Goal: Task Accomplishment & Management: Manage account settings

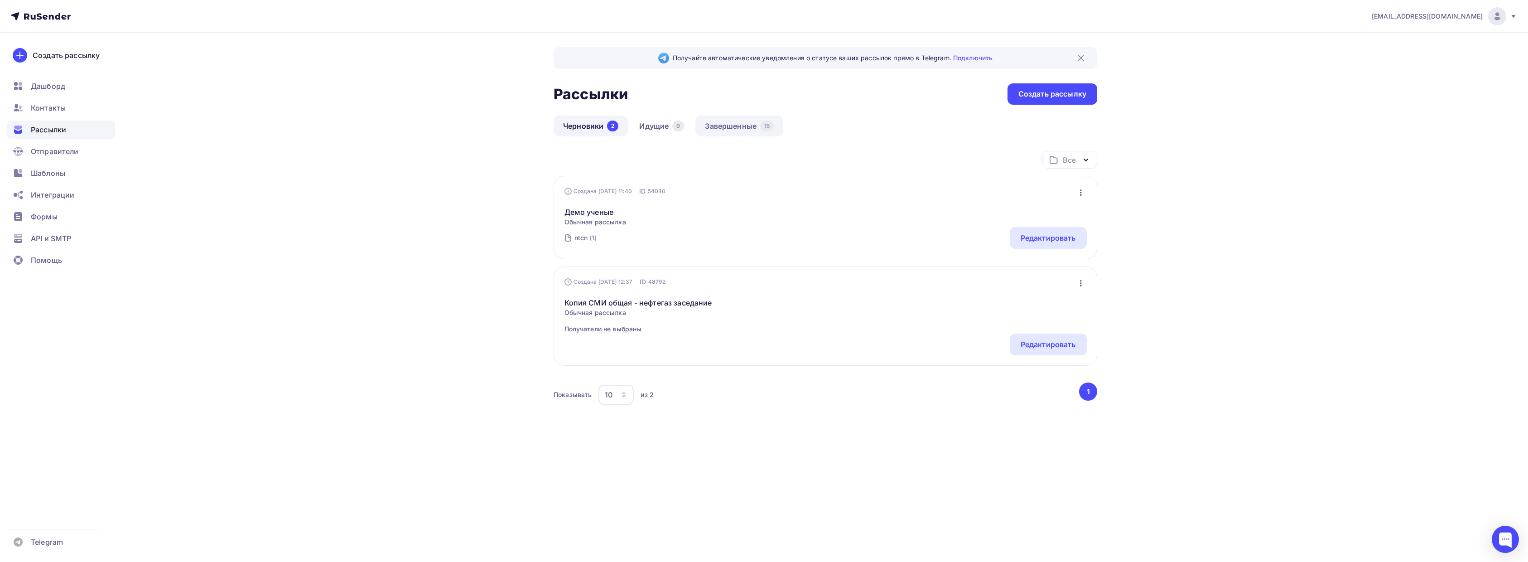
click at [748, 123] on link "Завершенные 15" at bounding box center [739, 125] width 88 height 21
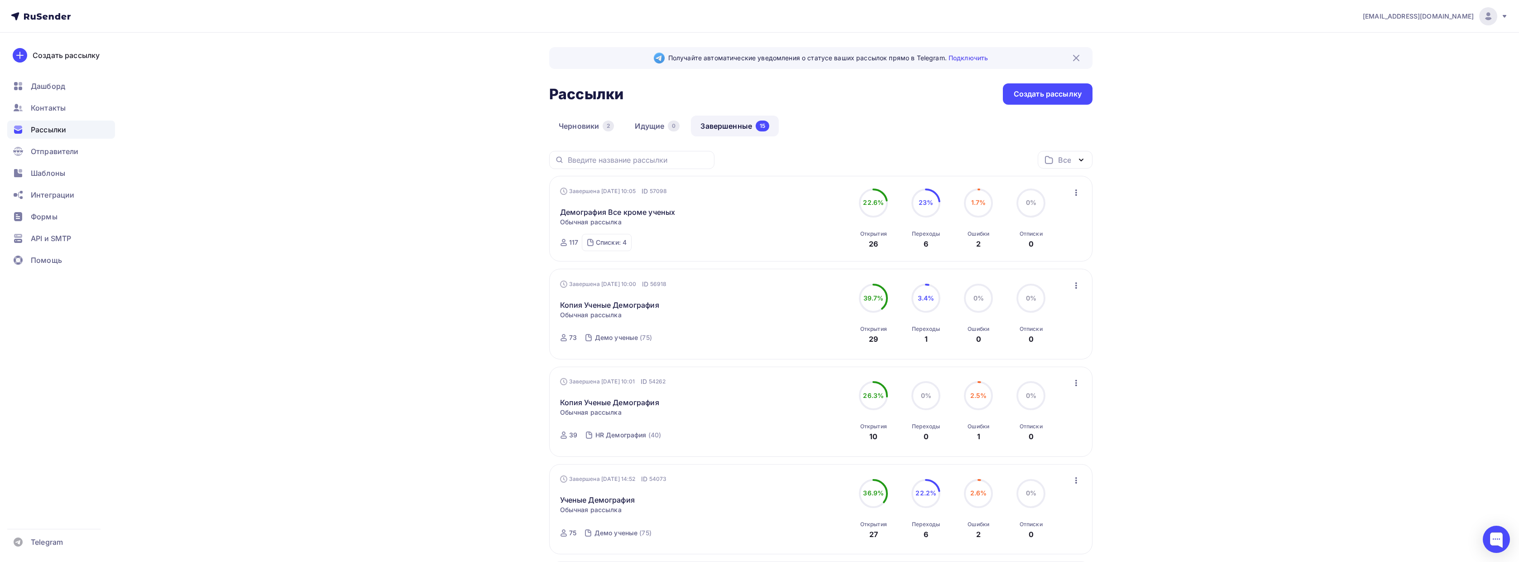
click at [1076, 193] on icon "button" at bounding box center [1076, 192] width 11 height 11
click at [1043, 258] on link "Копировать в новую" at bounding box center [1035, 252] width 104 height 18
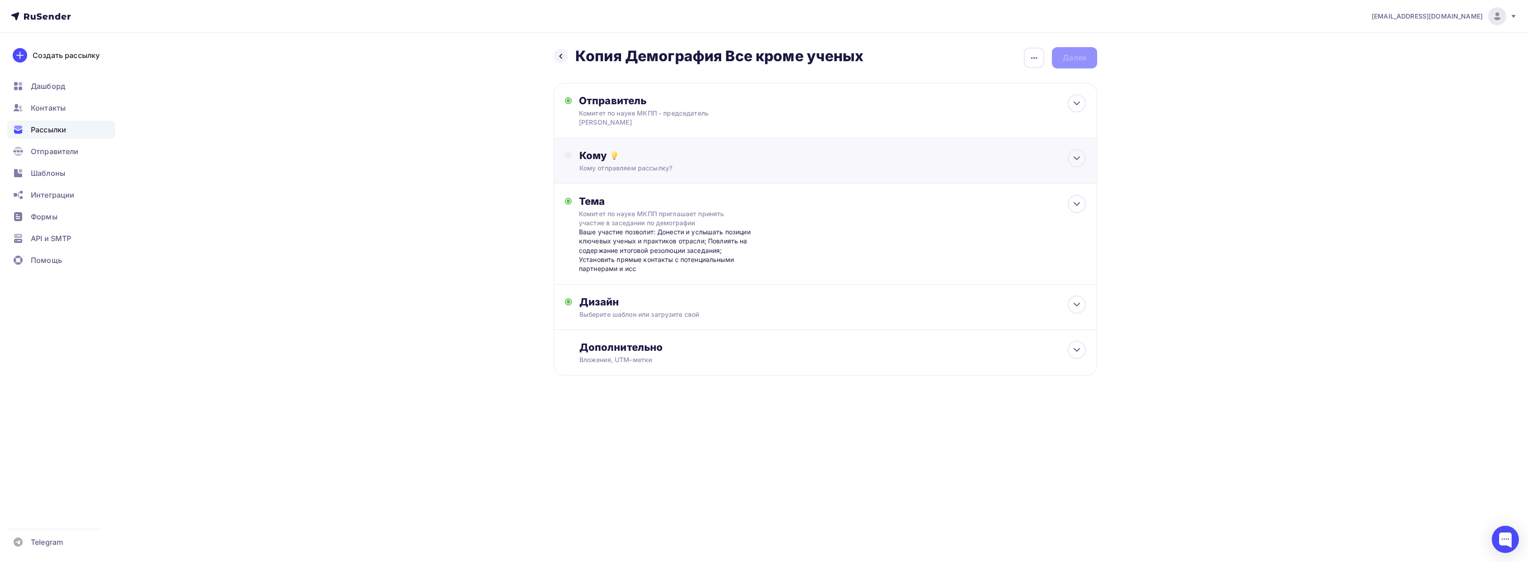
click at [761, 149] on div "Кому" at bounding box center [832, 155] width 506 height 13
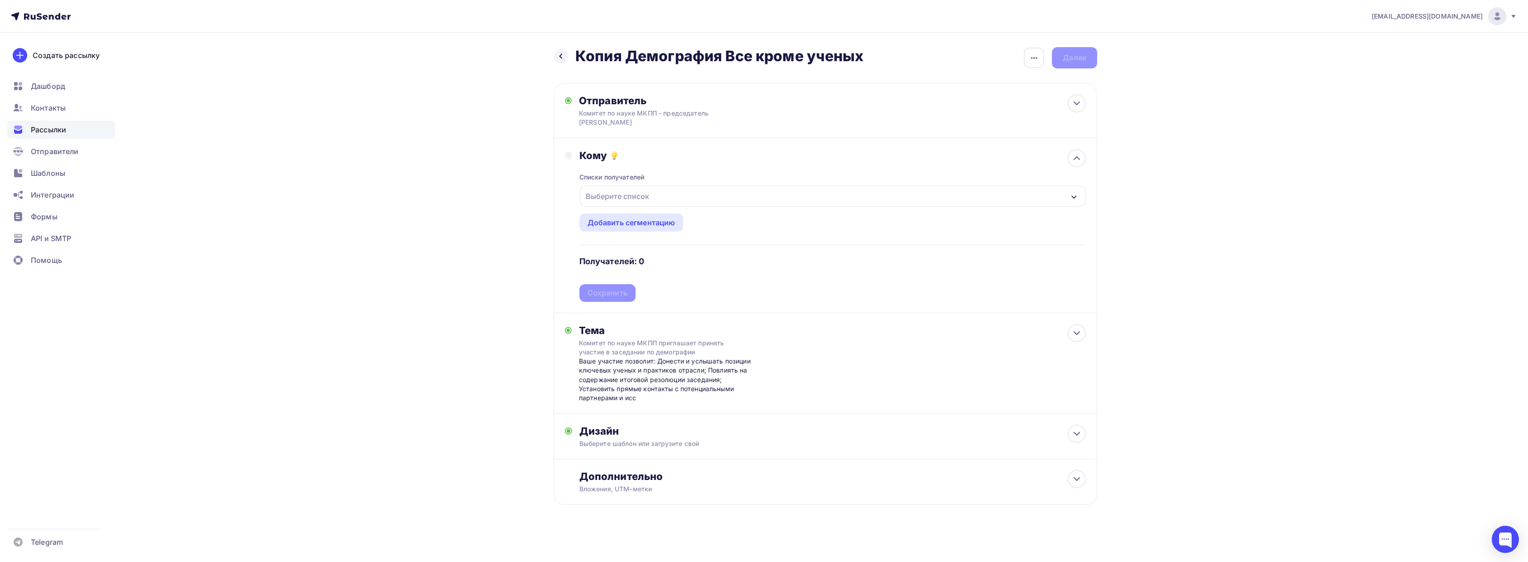
click at [668, 191] on div "Выберите список" at bounding box center [832, 196] width 505 height 21
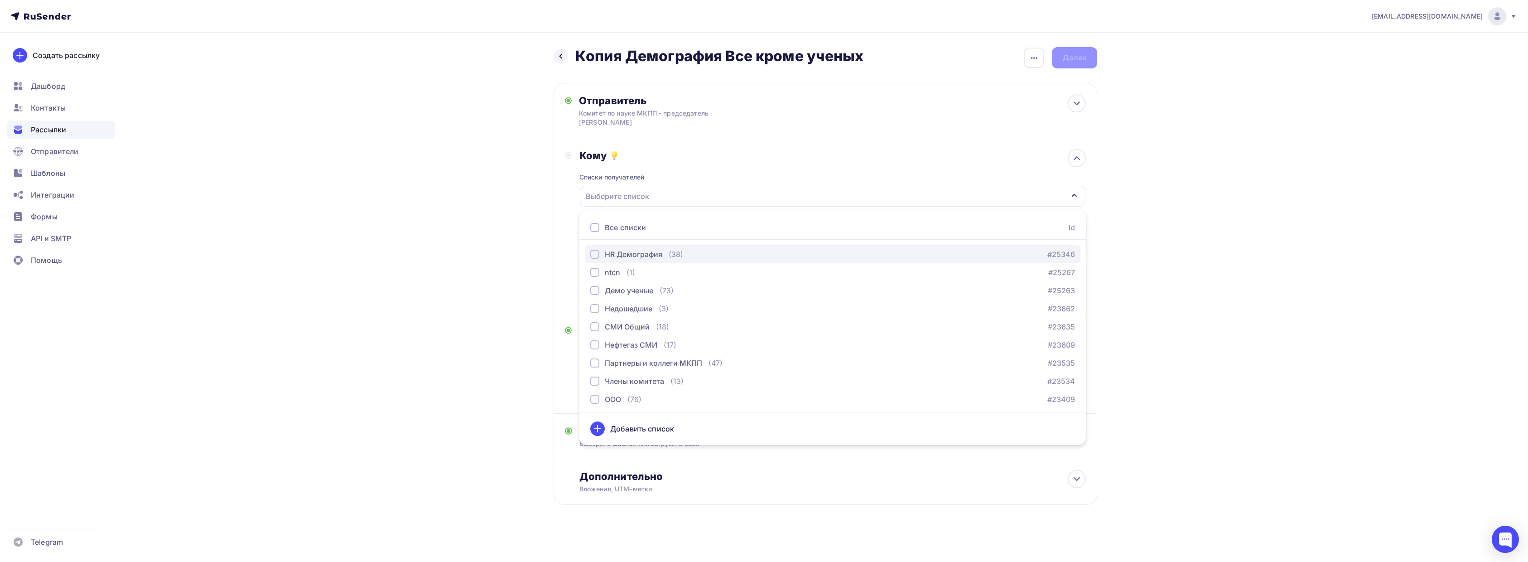
click at [644, 249] on div "HR Демография" at bounding box center [634, 254] width 58 height 11
click at [649, 285] on div "Демо ученые" at bounding box center [629, 290] width 48 height 11
click at [708, 376] on div "Члены комитета (13) #23534" at bounding box center [832, 380] width 485 height 11
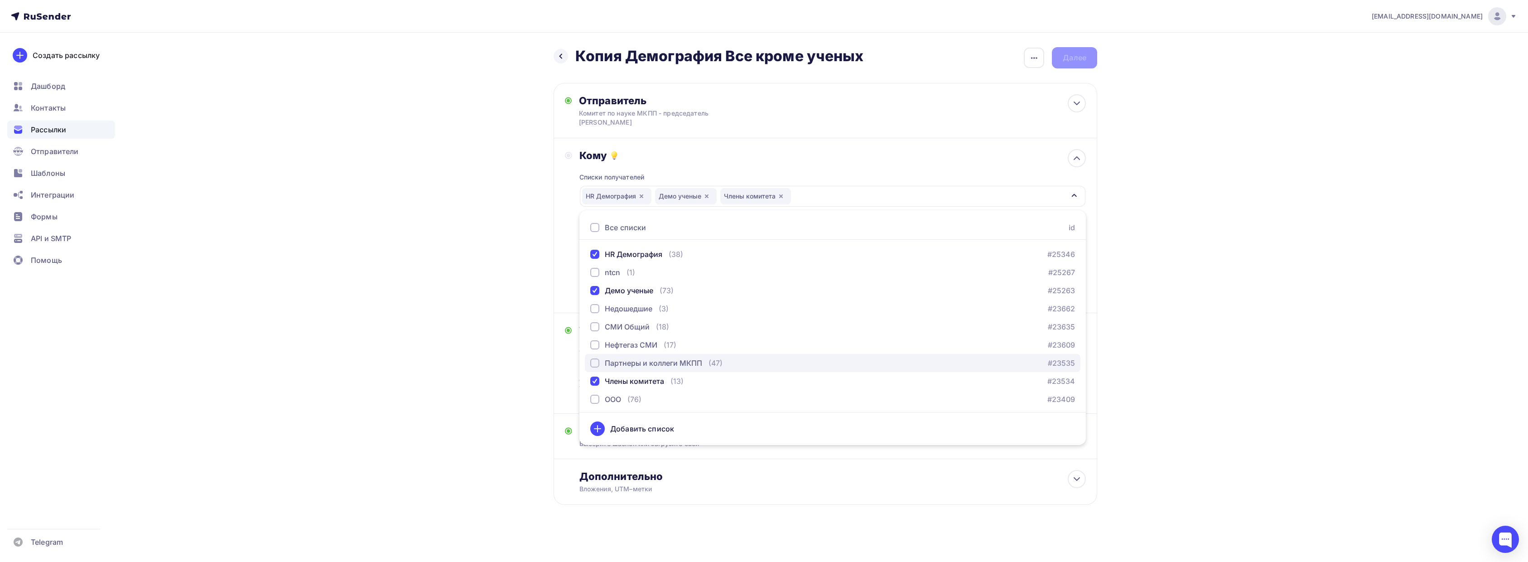
click at [734, 354] on button "Партнеры и коллеги МКПП (47) #23535" at bounding box center [832, 363] width 495 height 18
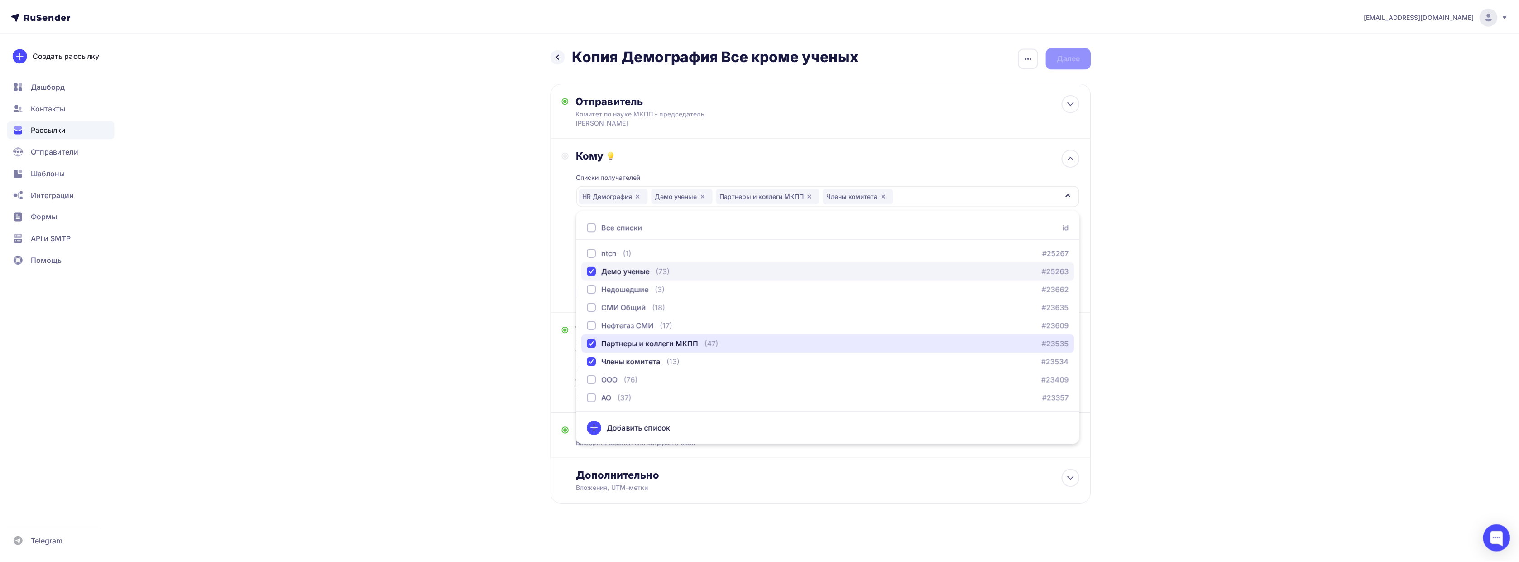
scroll to position [20, 0]
click at [1180, 220] on div "[EMAIL_ADDRESS][DOMAIN_NAME] Аккаунт Тарифы Выйти Создать рассылку [GEOGRAPHIC_…" at bounding box center [764, 281] width 1528 height 563
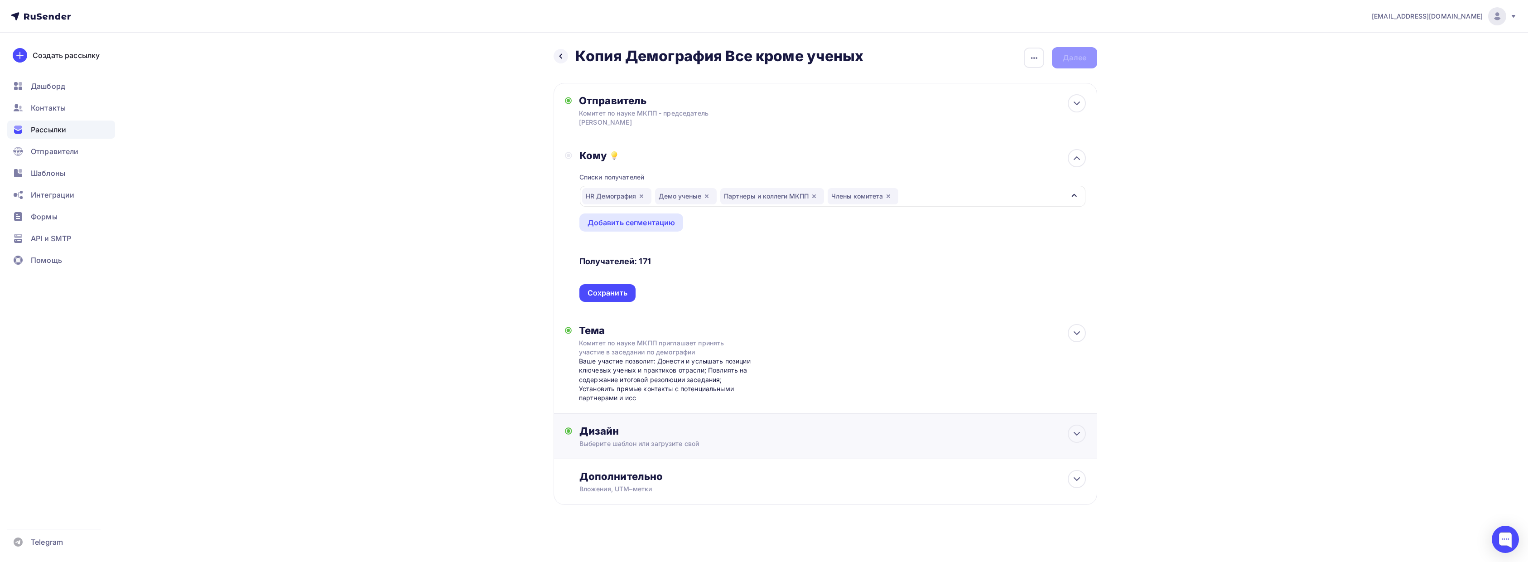
click at [845, 424] on div "Дизайн" at bounding box center [832, 430] width 506 height 13
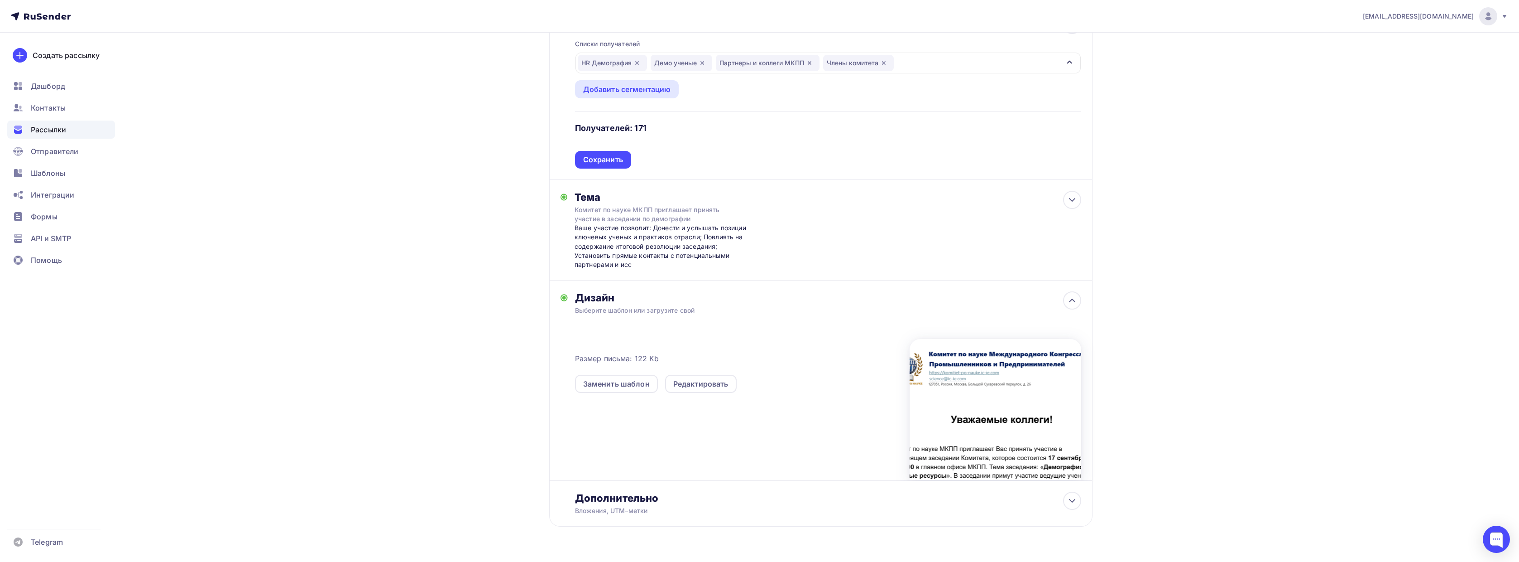
scroll to position [147, 0]
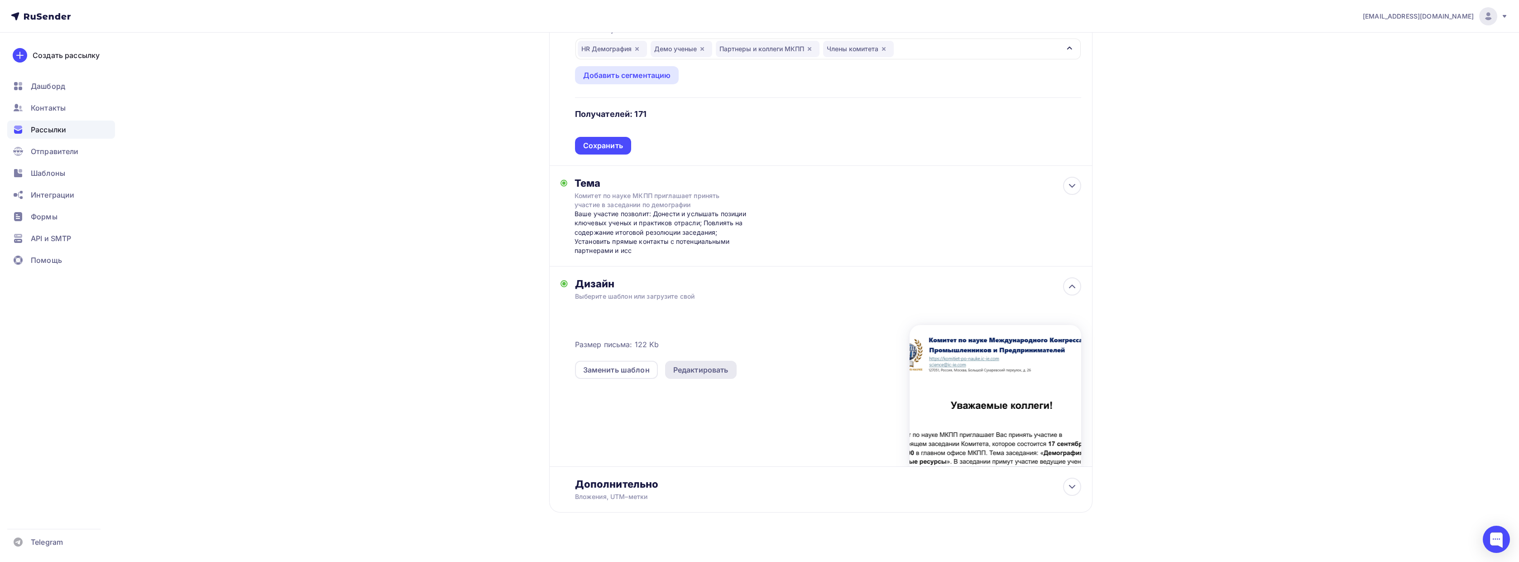
click at [702, 364] on div "Редактировать" at bounding box center [700, 369] width 55 height 11
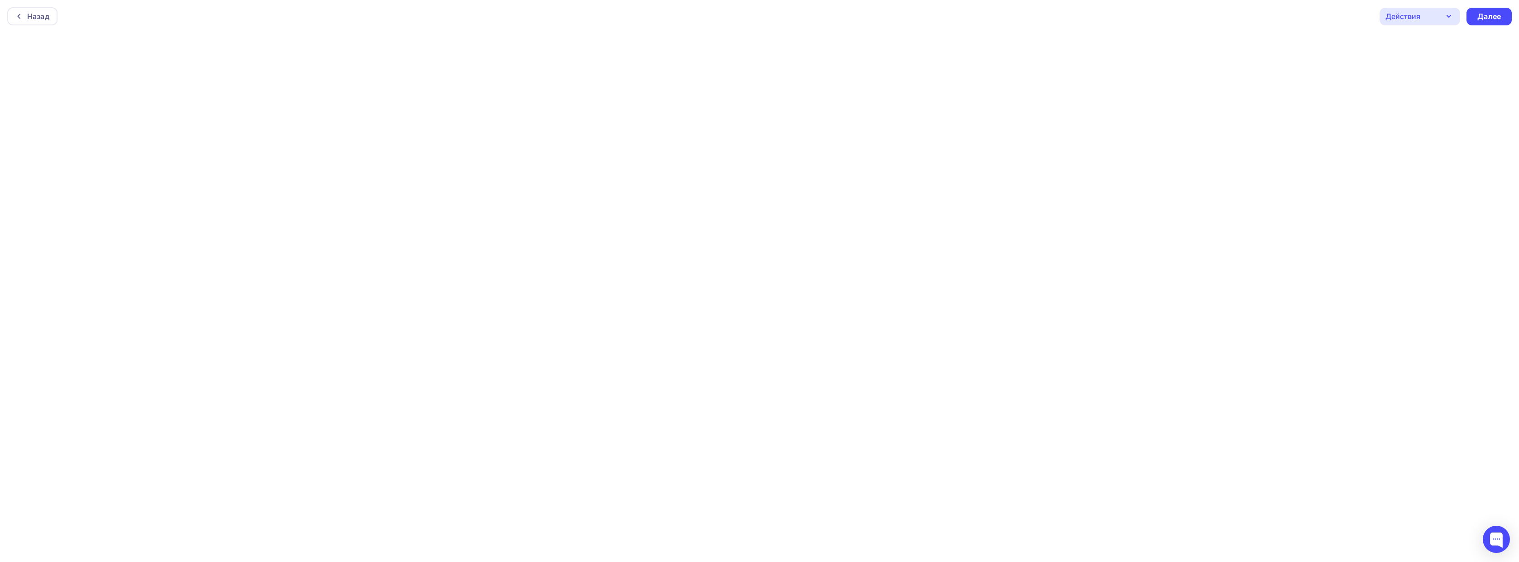
click at [473, 24] on div "Назад Действия Отправить тестовое письмо Предпросмотр Сохранить в Мои шаблоны В…" at bounding box center [759, 16] width 1519 height 33
click at [1487, 11] on div "Далее" at bounding box center [1490, 16] width 24 height 10
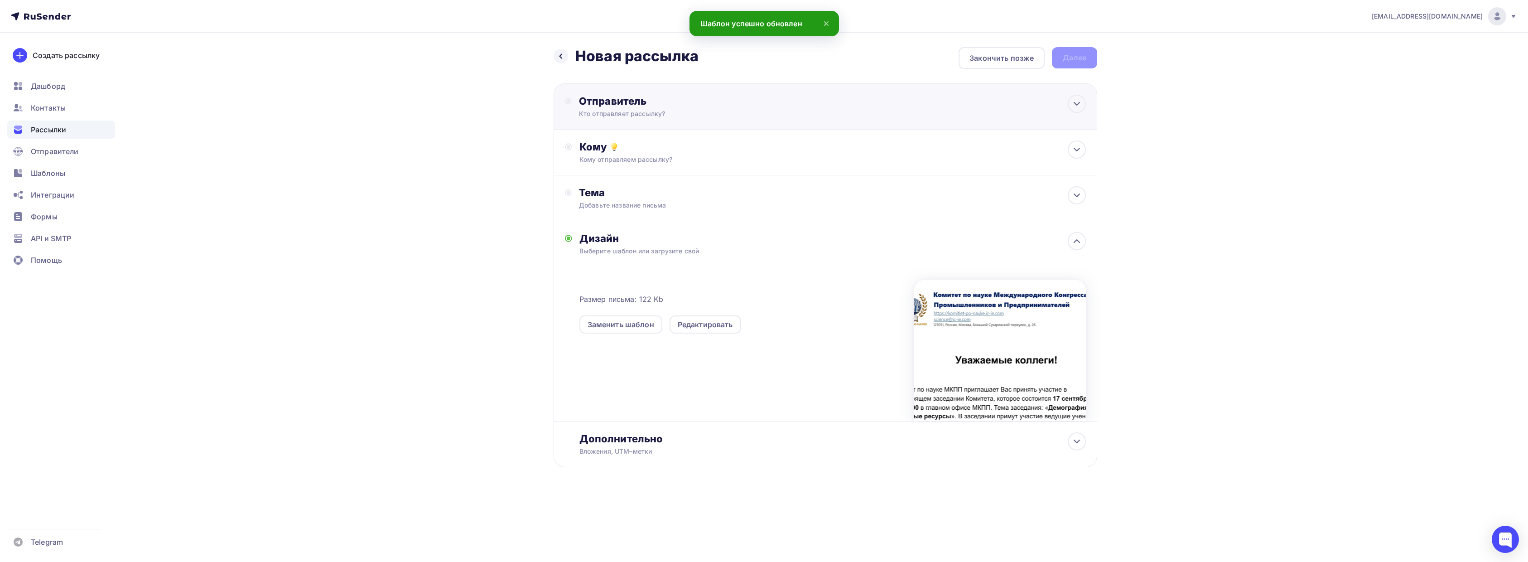
click at [712, 115] on div "Кто отправляет рассылку?" at bounding box center [667, 113] width 177 height 9
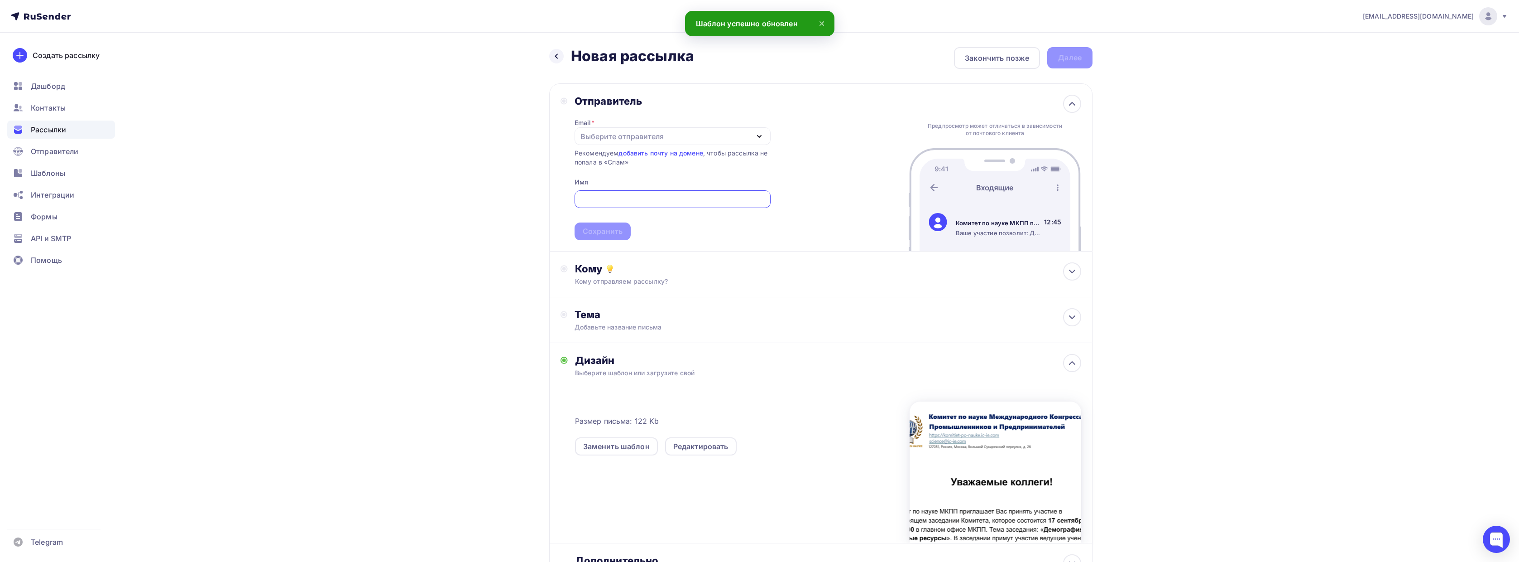
click at [640, 197] on input "text" at bounding box center [673, 199] width 186 height 11
click at [683, 135] on div "Выберите отправителя" at bounding box center [673, 136] width 196 height 18
click at [645, 163] on div "[EMAIL_ADDRESS][DOMAIN_NAME]" at bounding box center [649, 162] width 127 height 11
click at [627, 194] on input "text" at bounding box center [673, 199] width 186 height 11
click at [721, 283] on div "Кому отправляем рассылку?" at bounding box center [803, 281] width 456 height 9
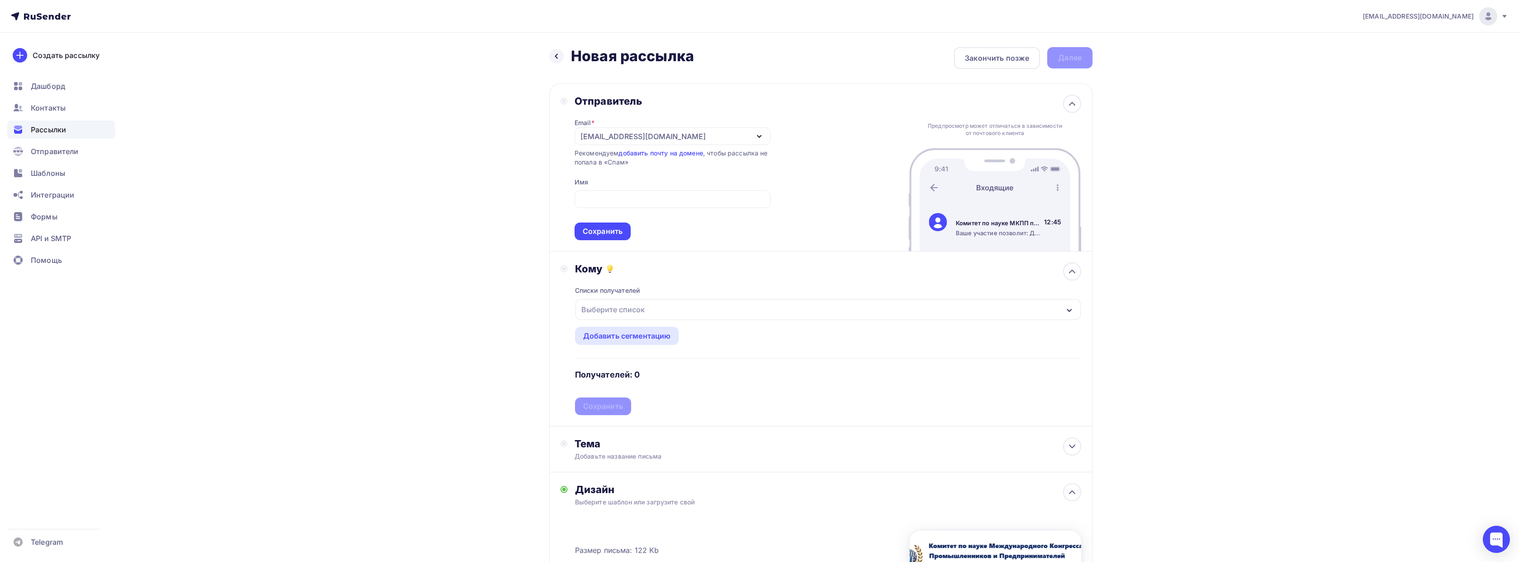
click at [631, 312] on div "Выберите список" at bounding box center [613, 309] width 71 height 16
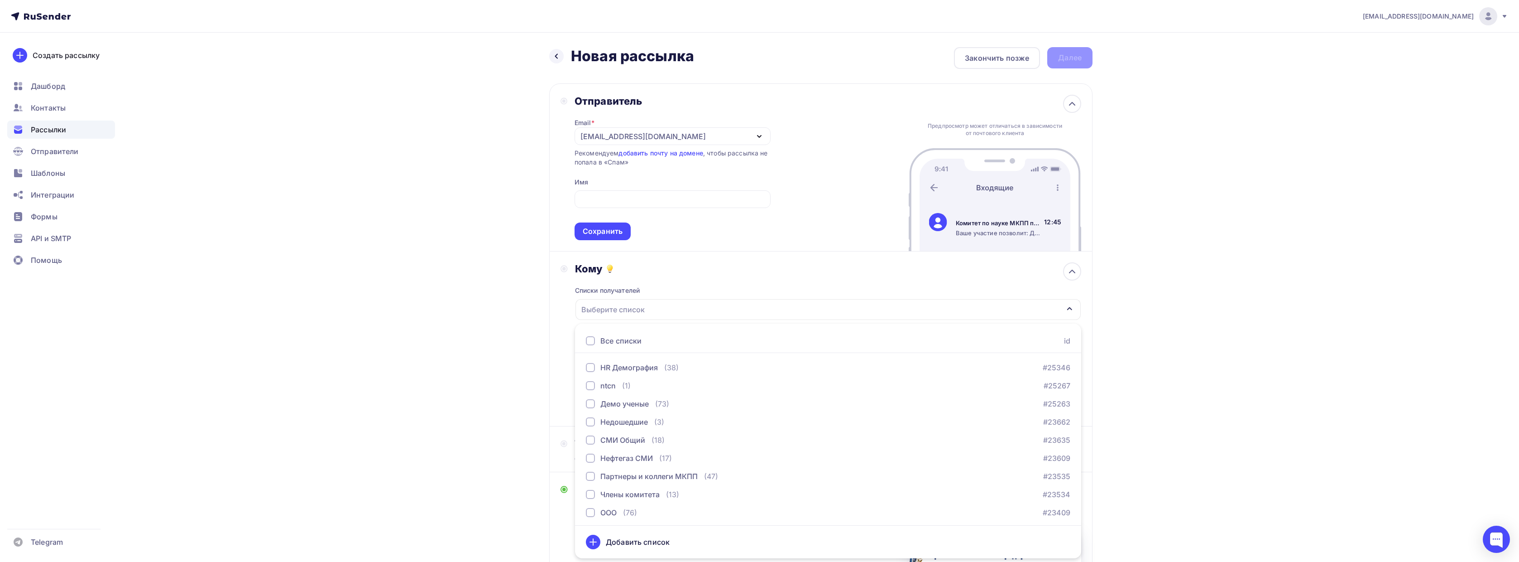
click at [692, 272] on div "Кому" at bounding box center [828, 268] width 506 height 13
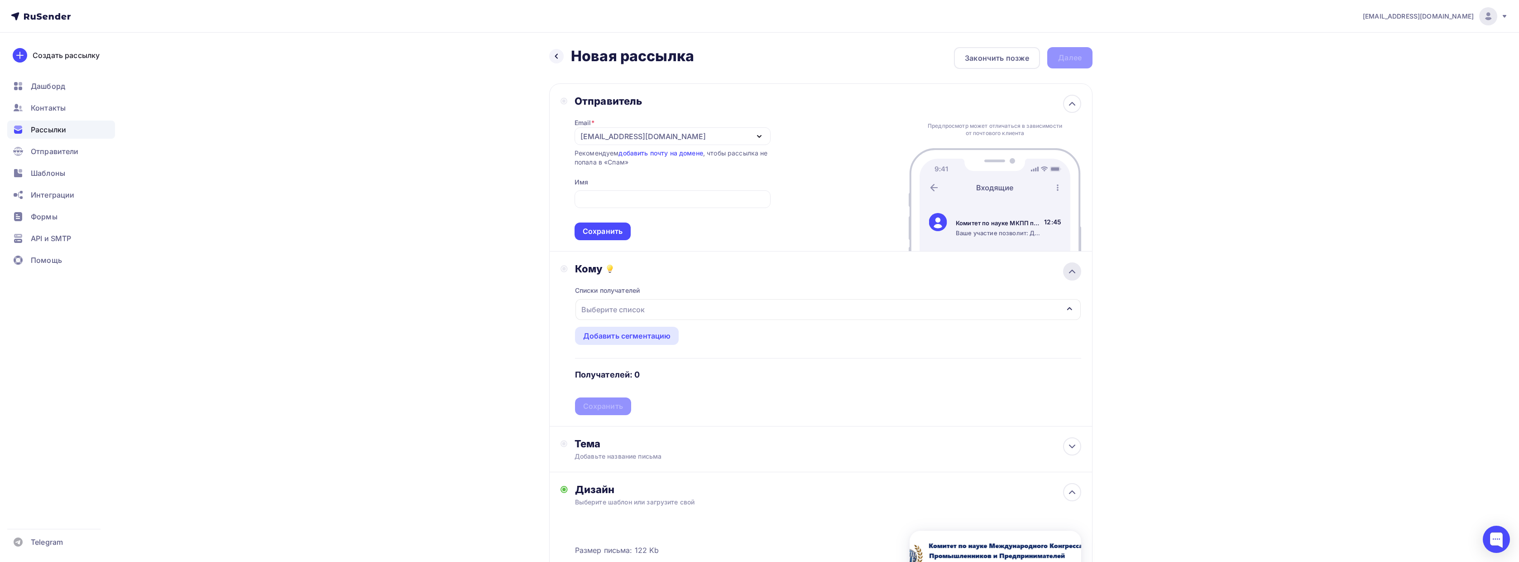
click at [1070, 268] on icon at bounding box center [1072, 271] width 11 height 11
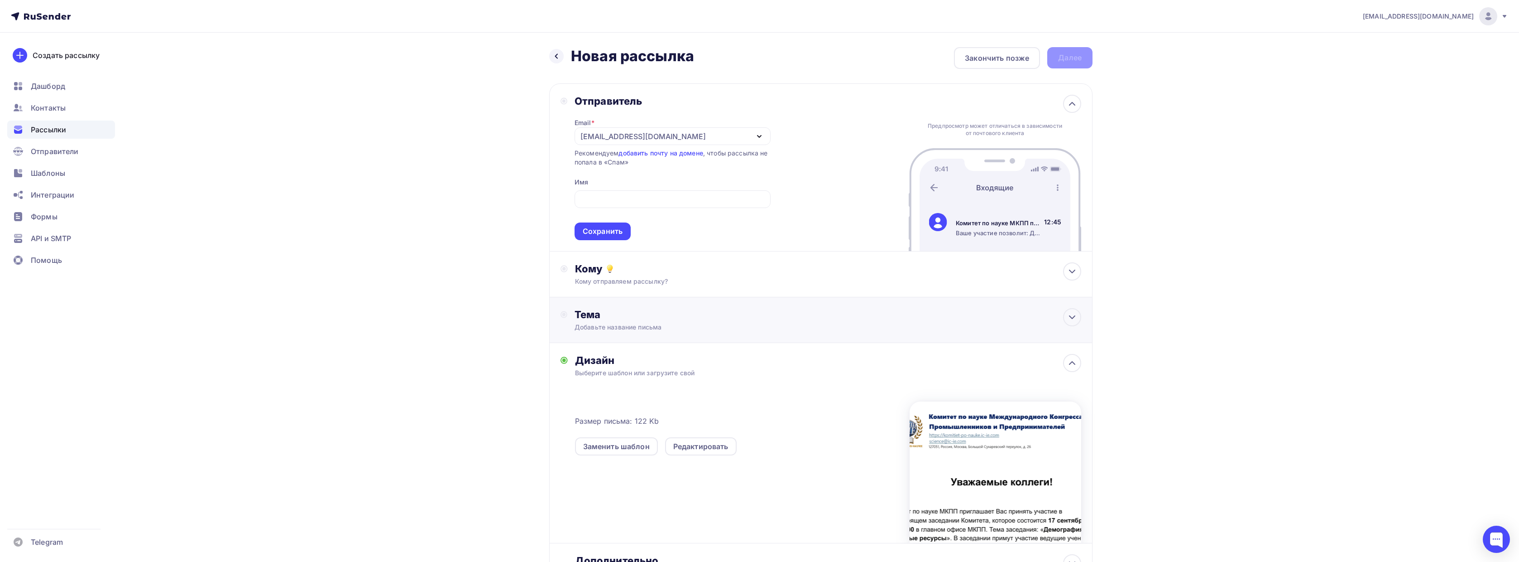
click at [774, 322] on div "Тема Добавьте название письма" at bounding box center [820, 320] width 543 height 46
drag, startPoint x: 693, startPoint y: 203, endPoint x: 688, endPoint y: 203, distance: 4.6
click at [693, 203] on input "text" at bounding box center [673, 199] width 186 height 11
paste input "Комитет по науке МКПП - председатель [PERSON_NAME]"
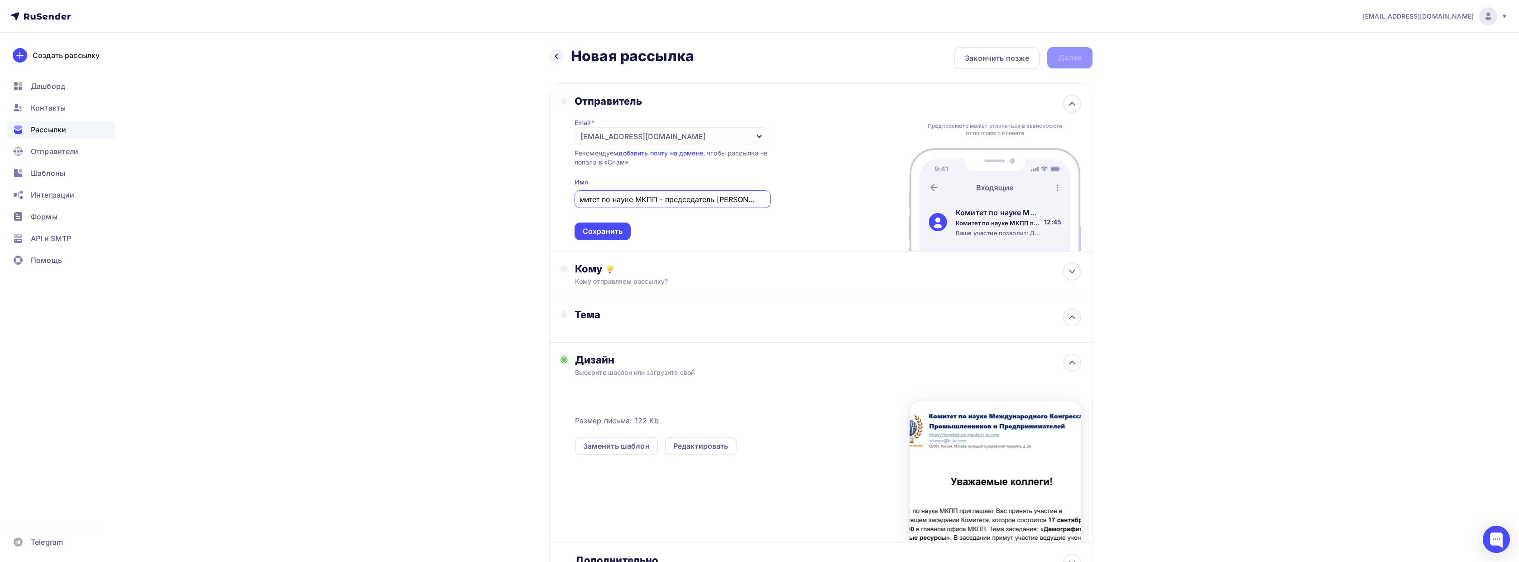
drag, startPoint x: 750, startPoint y: 196, endPoint x: 1002, endPoint y: 208, distance: 253.0
click at [947, 200] on div "Отправитель Email * science@ic-ie.com science@ic-ie.com Добавить отправителя Ре…" at bounding box center [820, 167] width 543 height 168
type input "Комитет по науке МКПП - председатель [PERSON_NAME]"
click at [1330, 218] on div "nowstudioweb@mail.ru Аккаунт Тарифы Выйти Создать рассылку Дашборд Контакты Рас…" at bounding box center [759, 323] width 1519 height 647
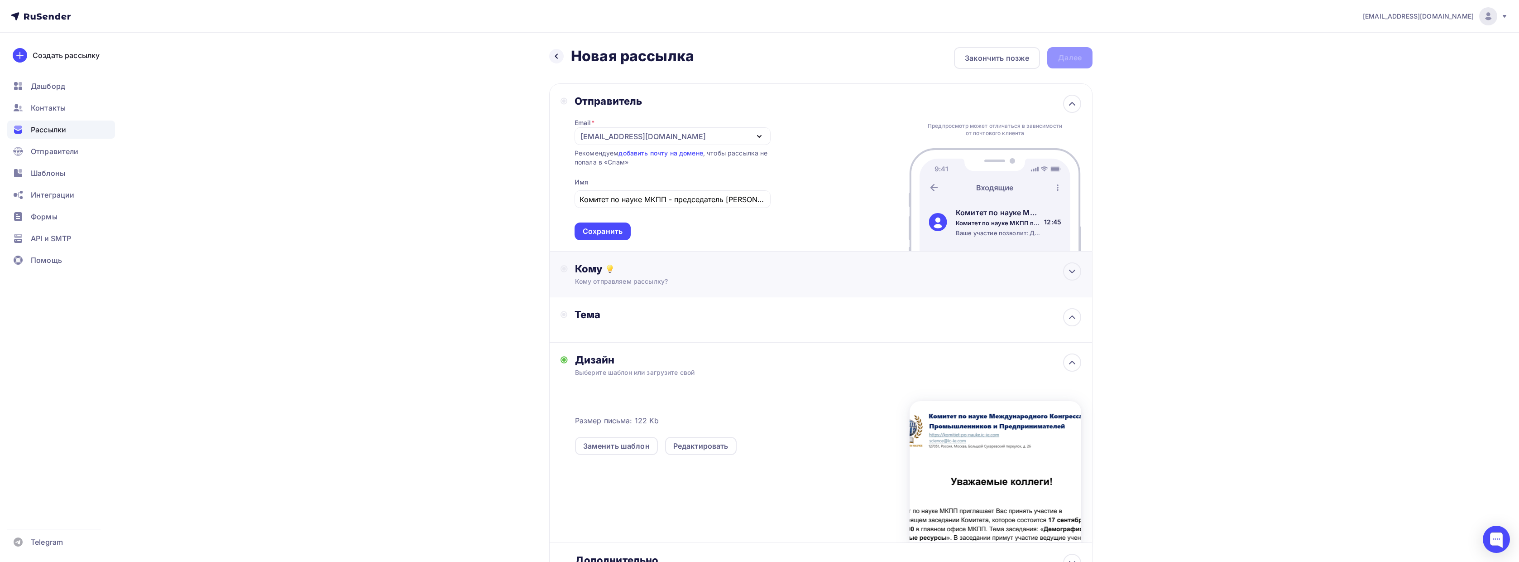
click at [721, 256] on div "Кому Кому отправляем рассылку? Списки получателей Выберите список Все списки id…" at bounding box center [820, 274] width 543 height 46
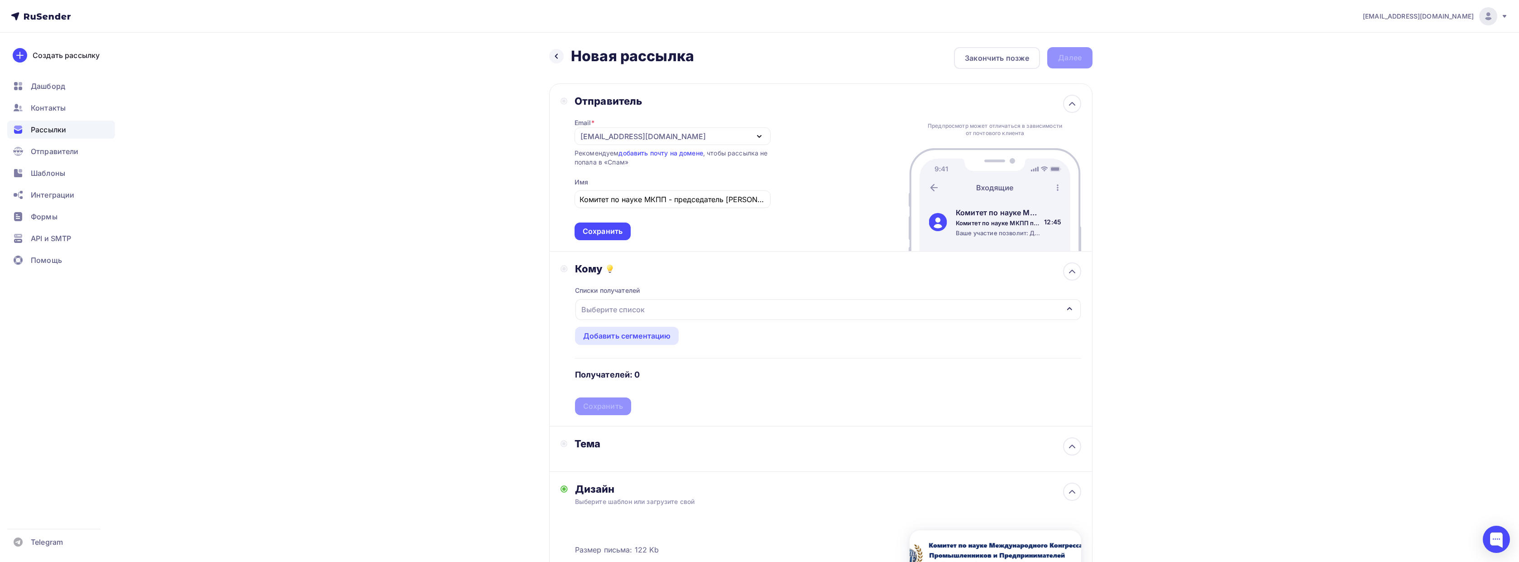
click at [670, 313] on div "Выберите список" at bounding box center [828, 309] width 505 height 21
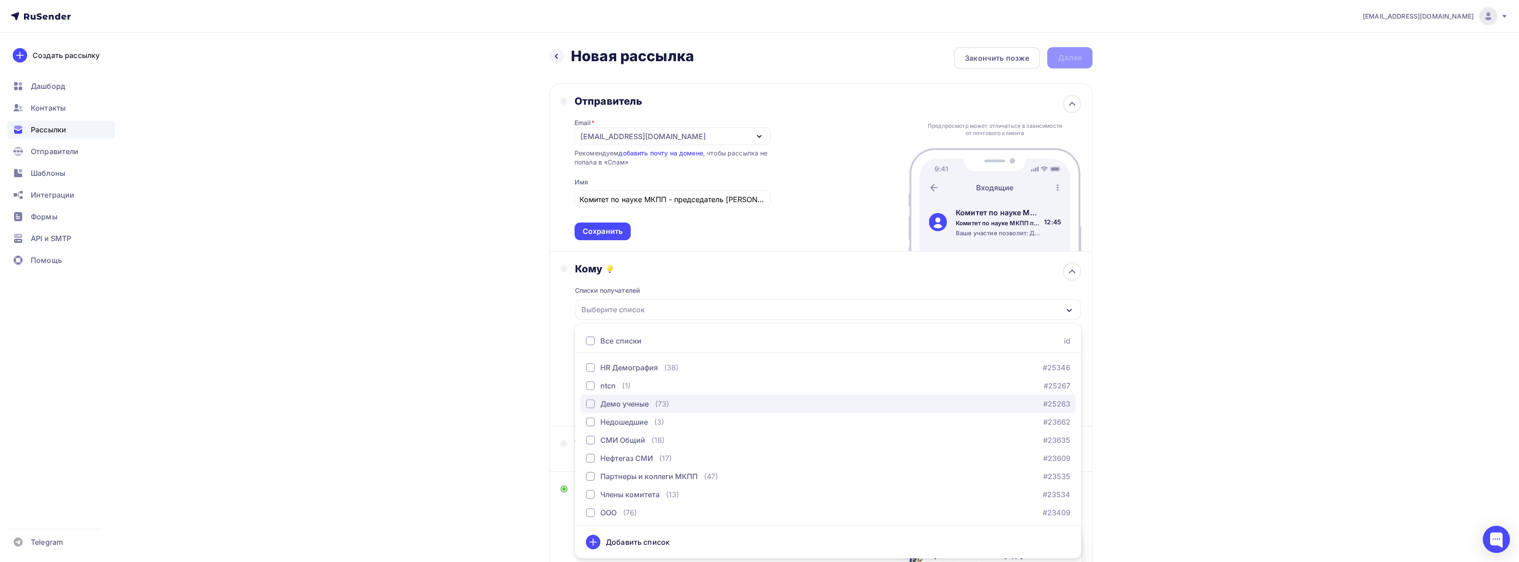
click at [648, 404] on div "Демо ученые" at bounding box center [625, 403] width 48 height 11
click at [716, 456] on div "Нефтегаз СМИ (17) #23609" at bounding box center [828, 457] width 485 height 11
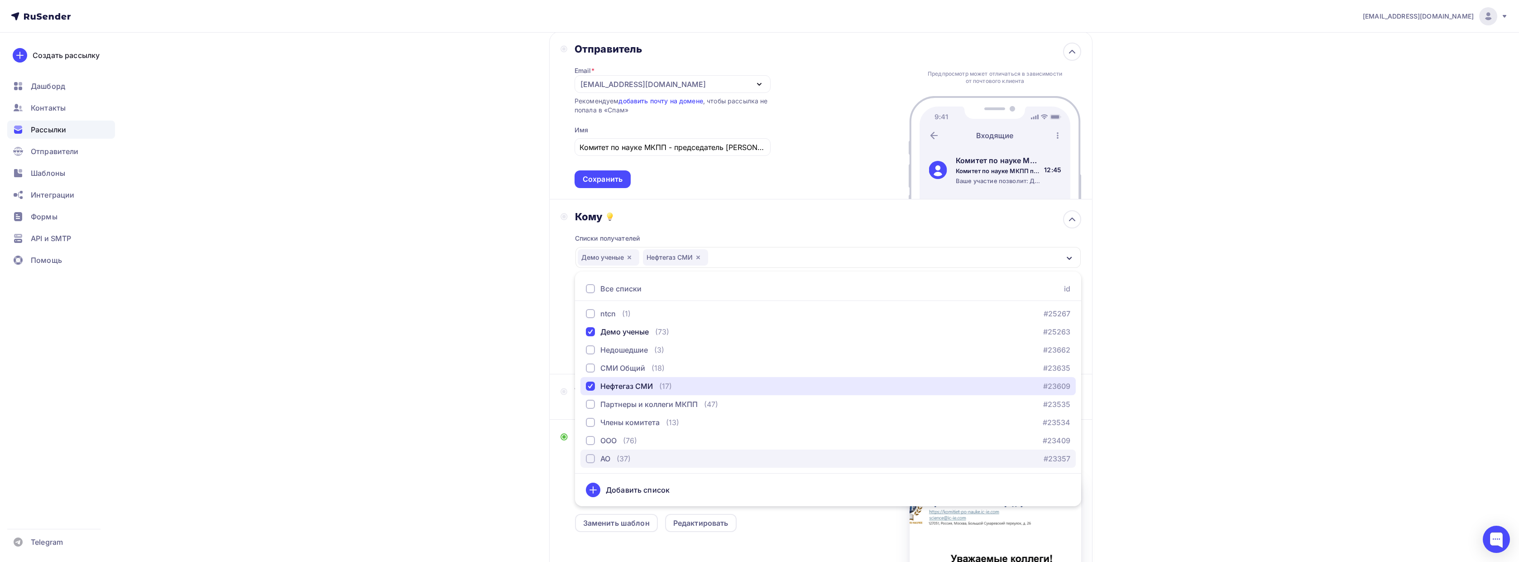
scroll to position [57, 0]
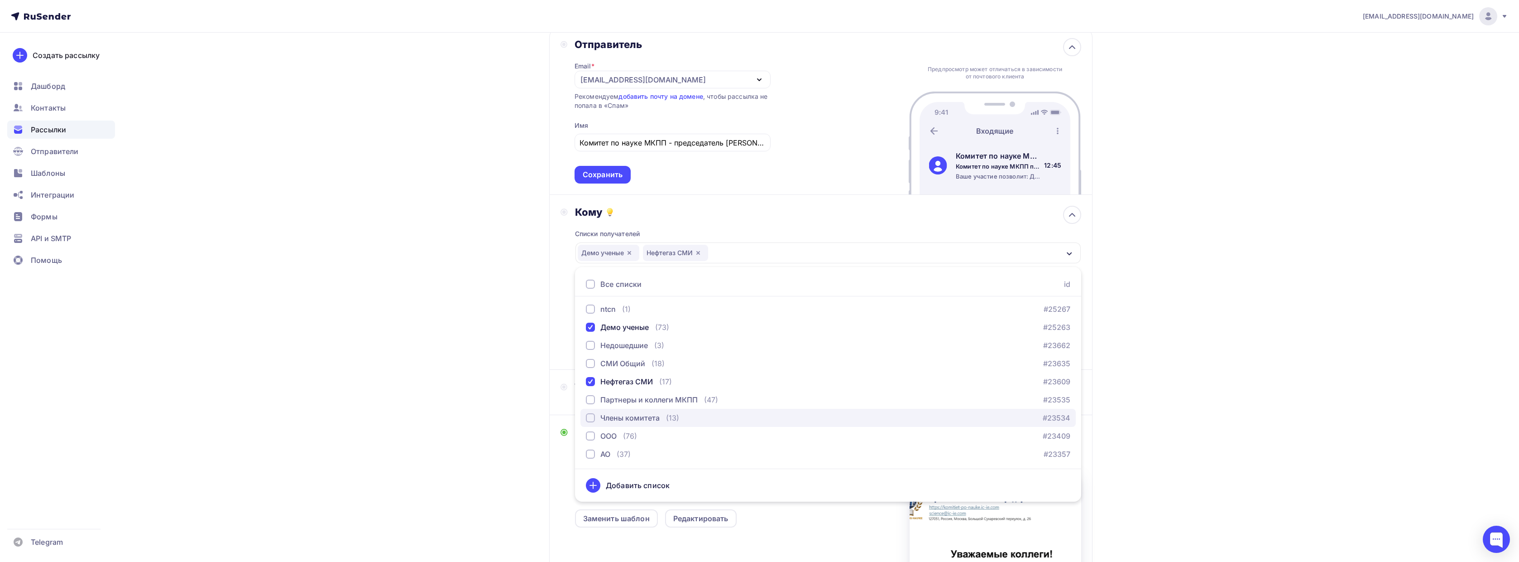
click at [700, 414] on div "Члены комитета (13) #23534" at bounding box center [828, 417] width 485 height 11
click at [729, 402] on div "Партнеры и коллеги МКПП (47) #23535" at bounding box center [828, 399] width 485 height 11
click at [678, 377] on div "Нефтегаз СМИ (17) #23609" at bounding box center [828, 381] width 485 height 11
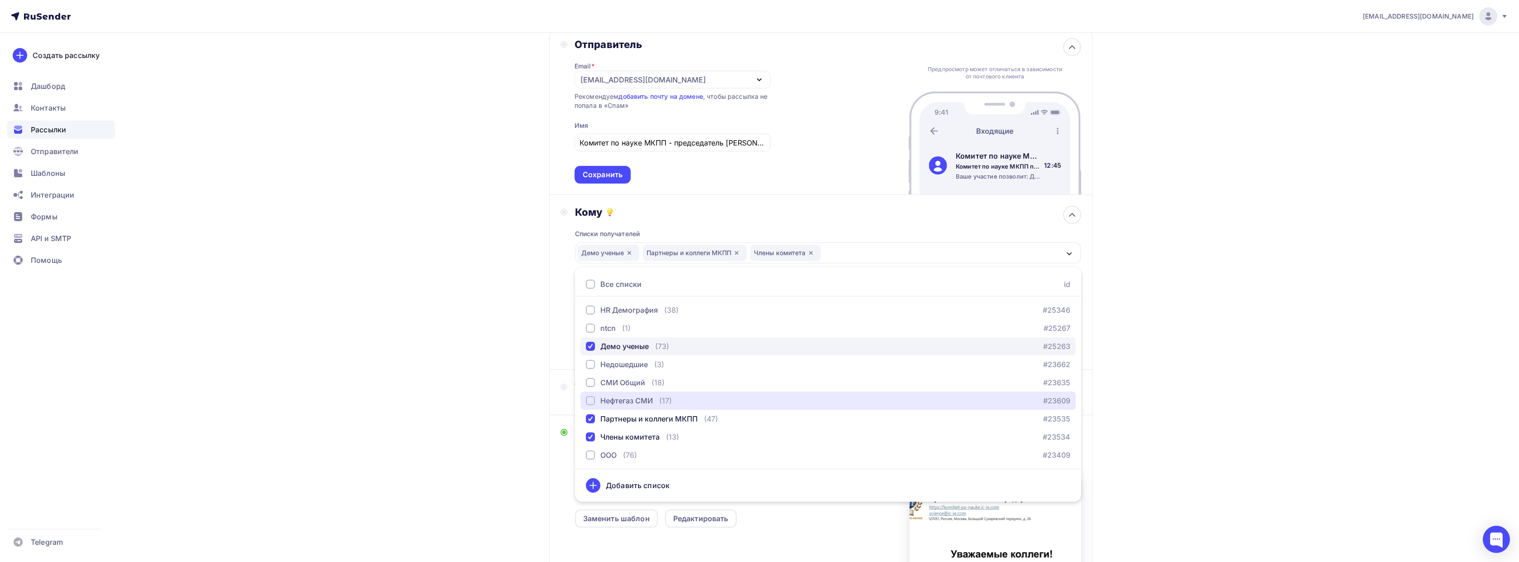
scroll to position [0, 0]
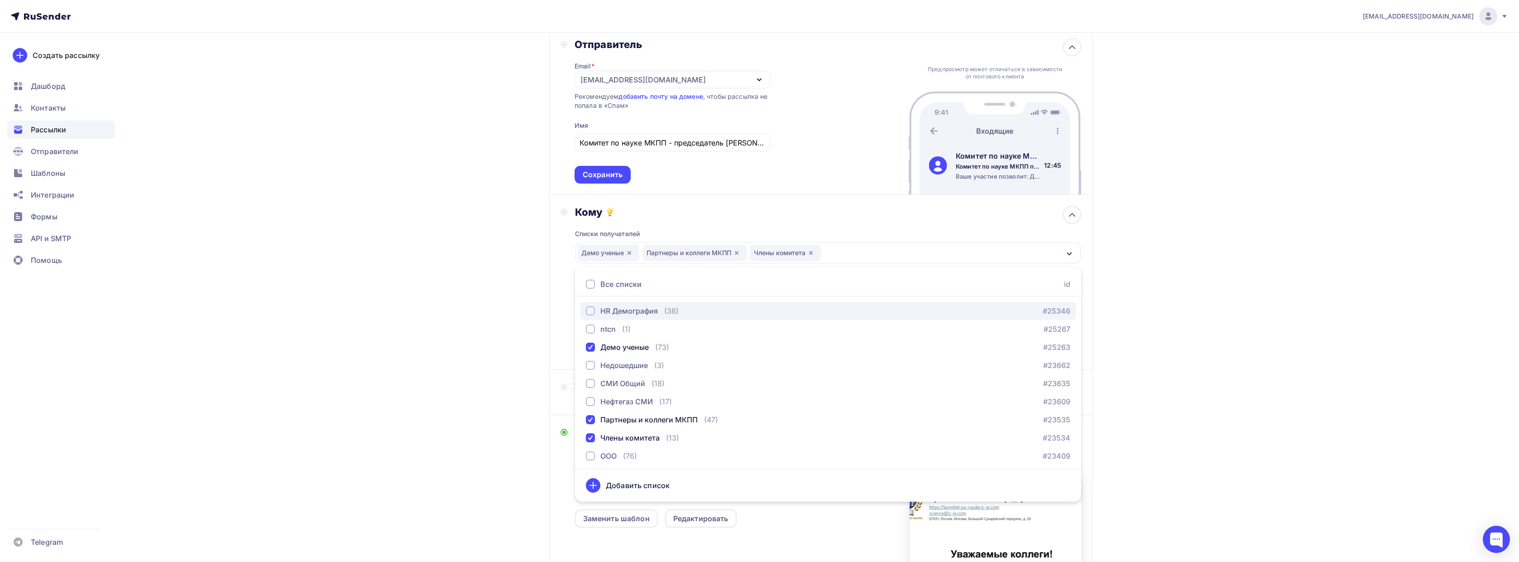
click at [682, 312] on div "HR Демография (38) #25346" at bounding box center [828, 310] width 485 height 11
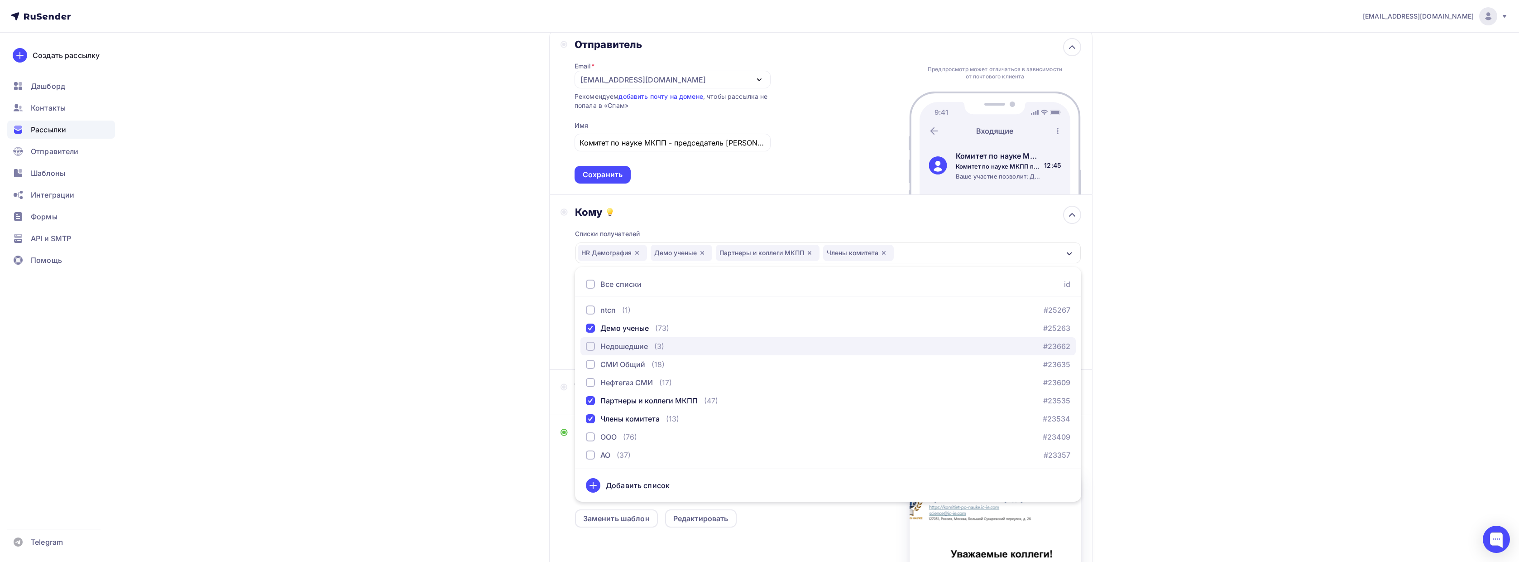
scroll to position [20, 0]
click at [1216, 365] on div "nowstudioweb@mail.ru Аккаунт Тарифы Выйти Создать рассылку Дашборд Контакты Рас…" at bounding box center [759, 331] width 1519 height 776
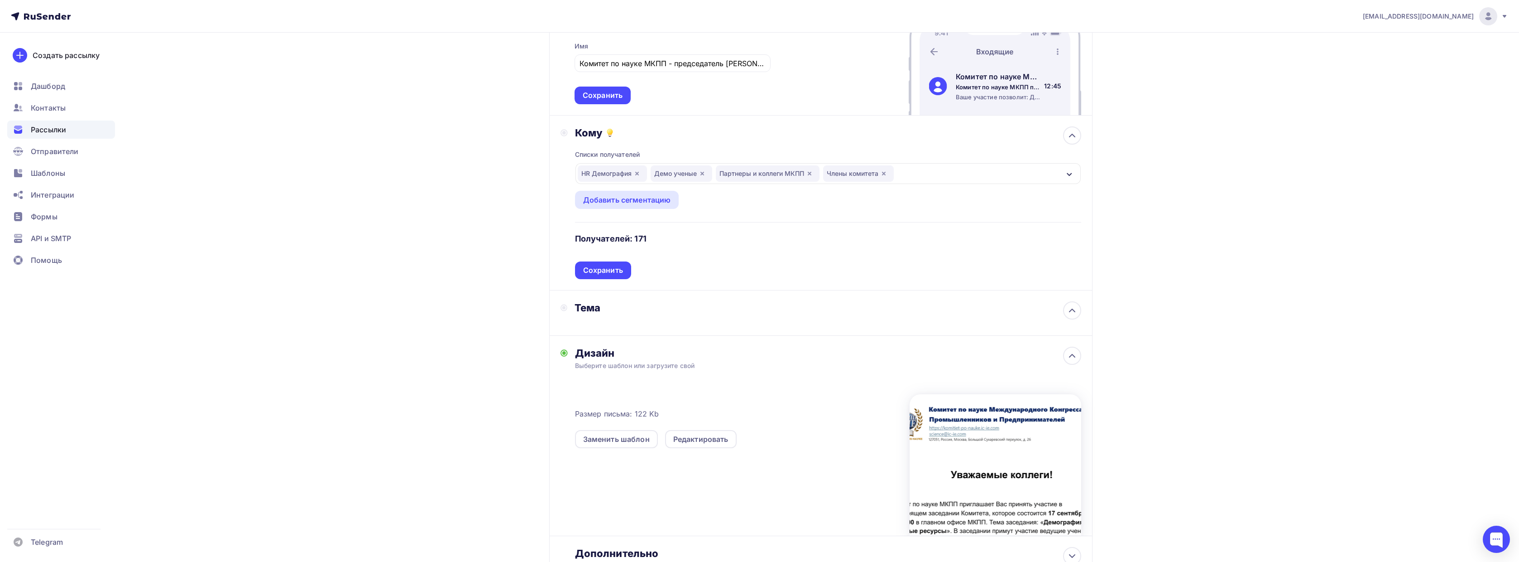
scroll to position [214, 0]
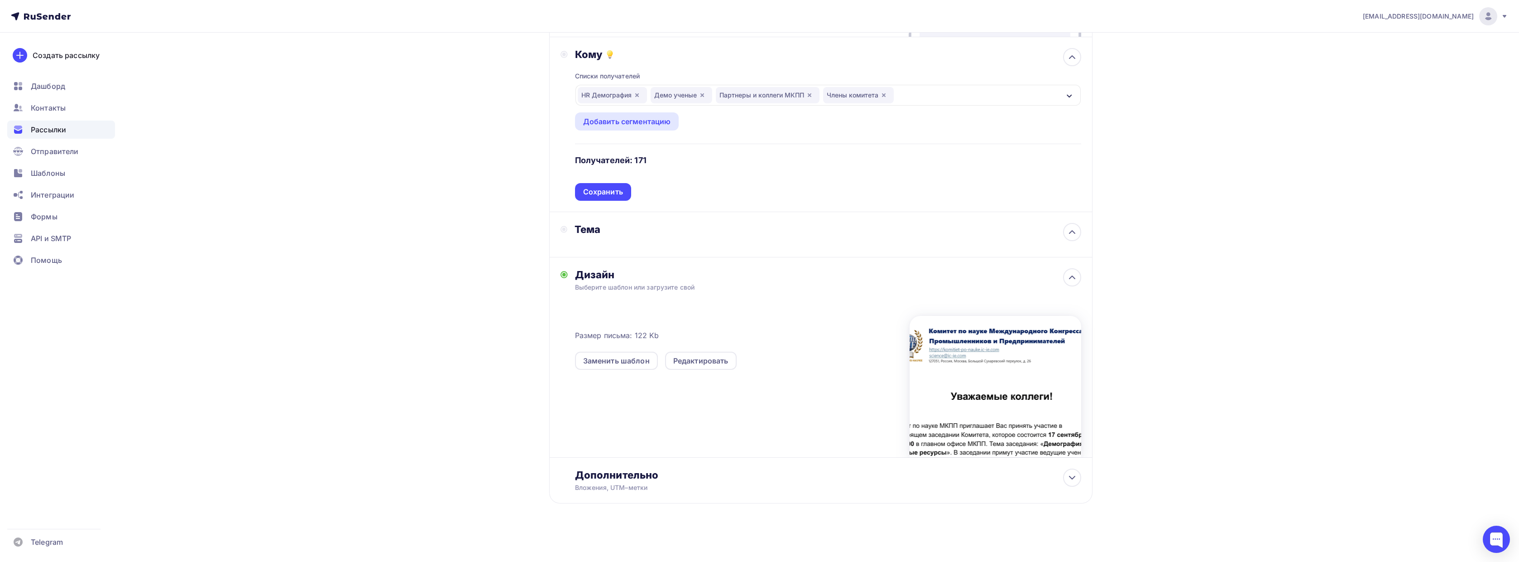
click at [690, 237] on div "Тема" at bounding box center [657, 234] width 193 height 23
click at [1075, 235] on icon at bounding box center [1072, 231] width 11 height 11
drag, startPoint x: 530, startPoint y: 239, endPoint x: 562, endPoint y: 239, distance: 32.2
click at [526, 240] on div "Назад Новая рассылка Новая рассылка Закончить позже Далее Отправитель Email * s…" at bounding box center [760, 189] width 742 height 743
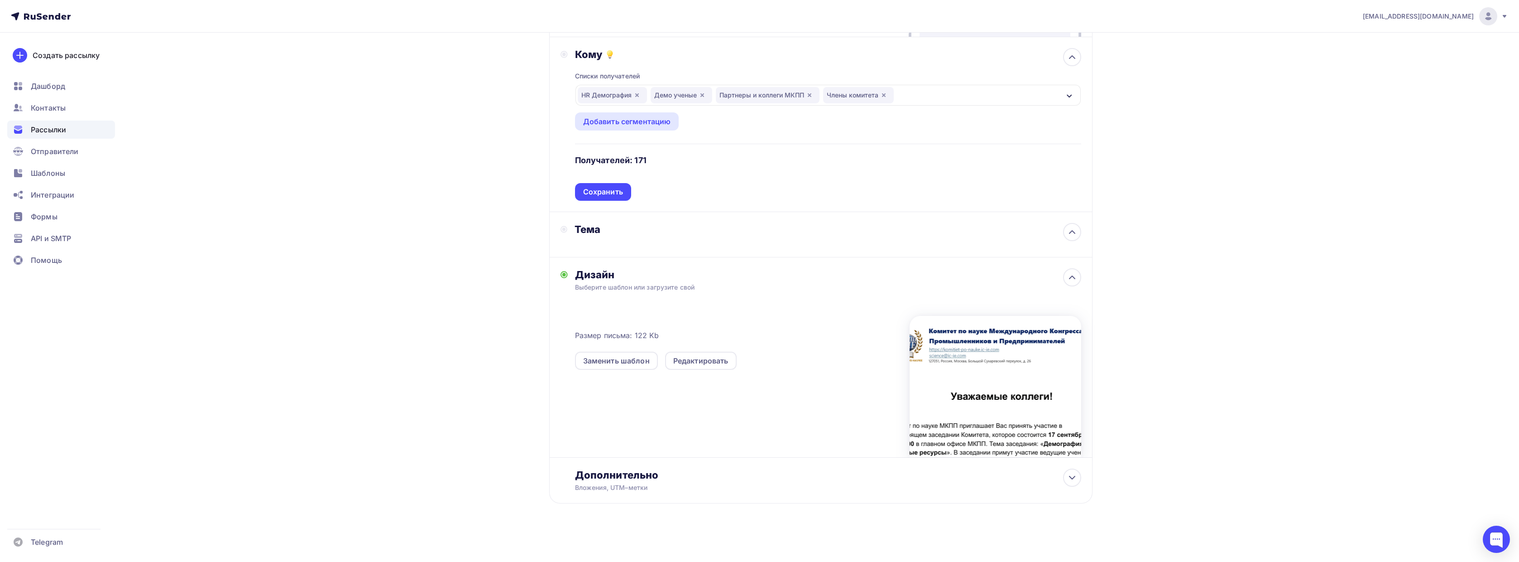
drag, startPoint x: 562, startPoint y: 239, endPoint x: 569, endPoint y: 228, distance: 12.4
click at [563, 237] on div "Тема" at bounding box center [657, 234] width 193 height 23
click at [569, 228] on div "Тема" at bounding box center [657, 229] width 193 height 13
click at [595, 241] on div "Тема" at bounding box center [657, 234] width 193 height 23
click at [608, 193] on div "Сохранить" at bounding box center [603, 192] width 40 height 10
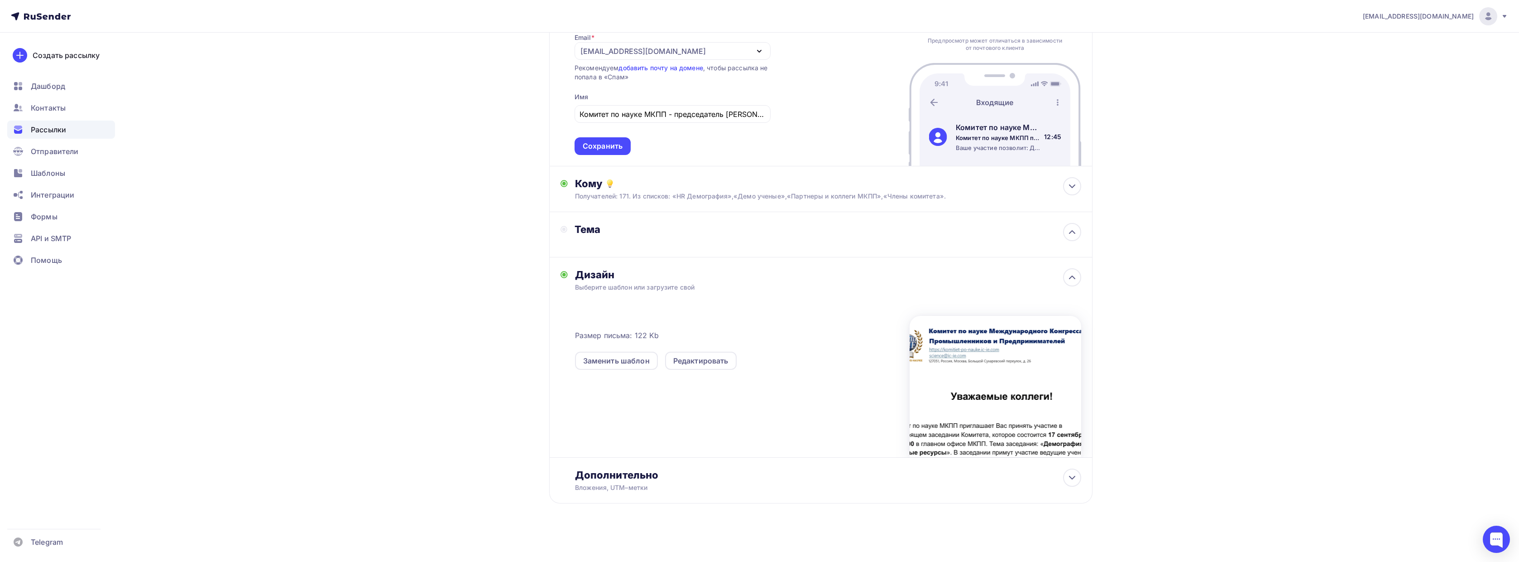
click at [599, 236] on div "Тема" at bounding box center [657, 234] width 193 height 23
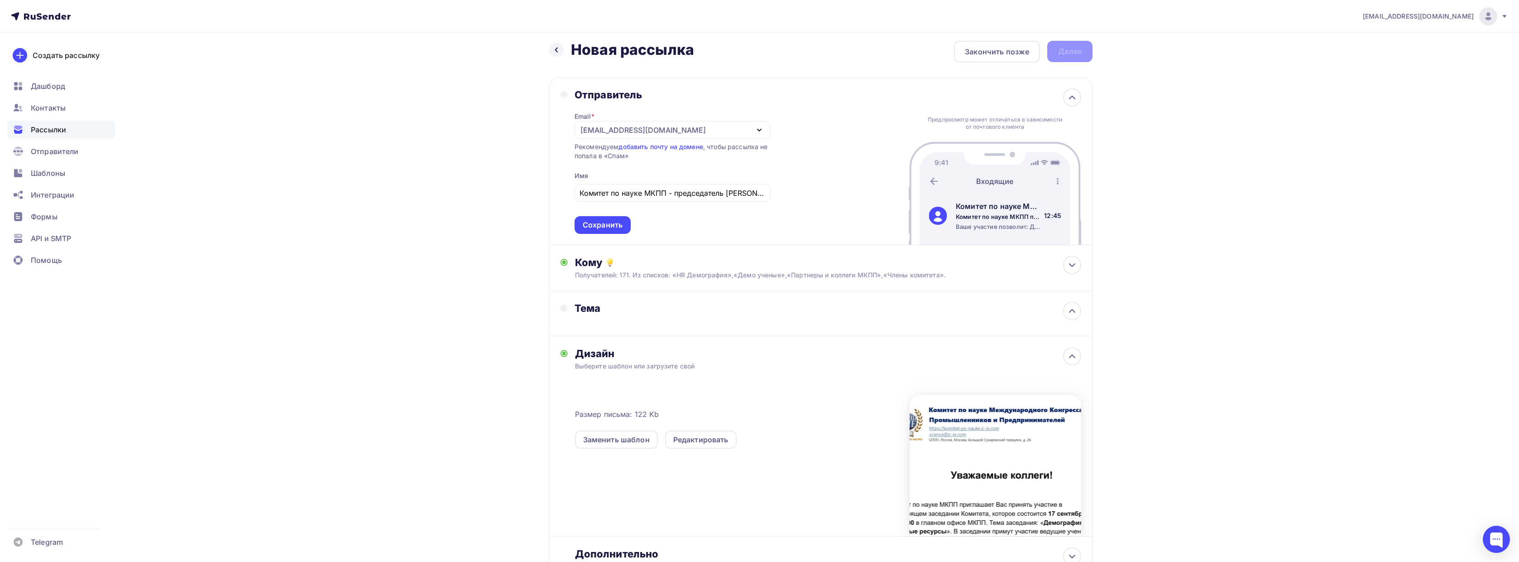
scroll to position [0, 0]
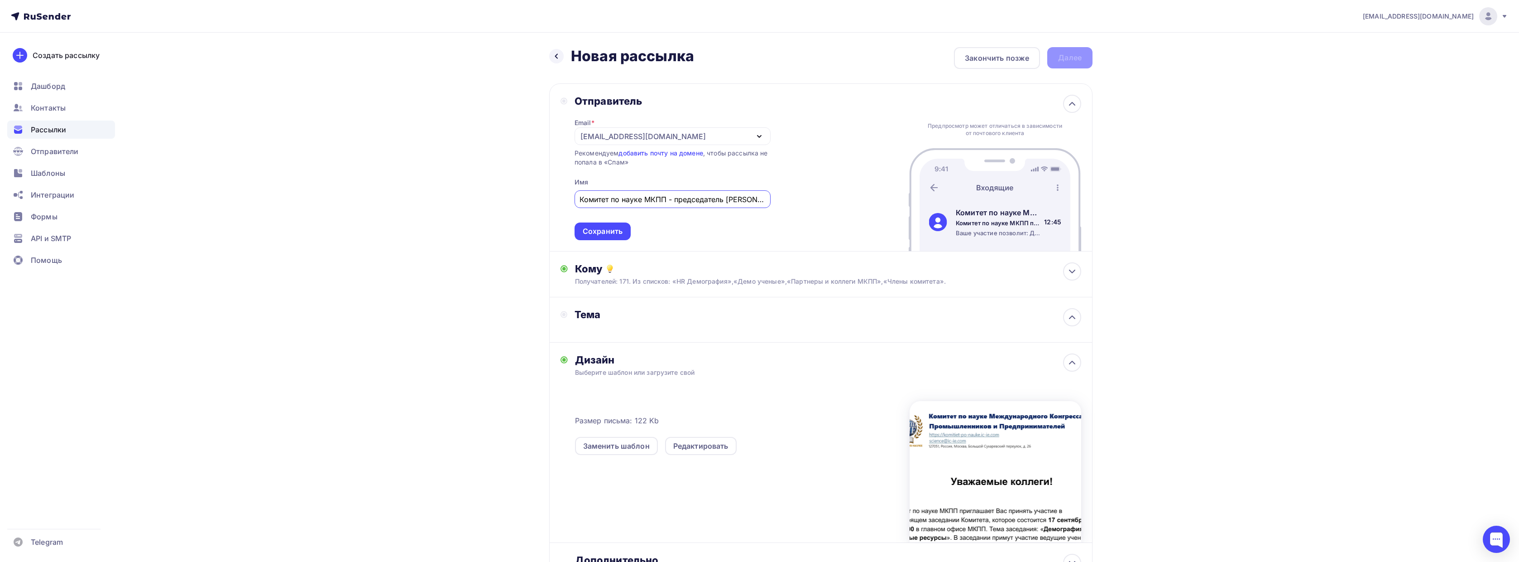
click at [701, 204] on input "Комитет по науке МКПП - председатель [PERSON_NAME]" at bounding box center [673, 199] width 186 height 11
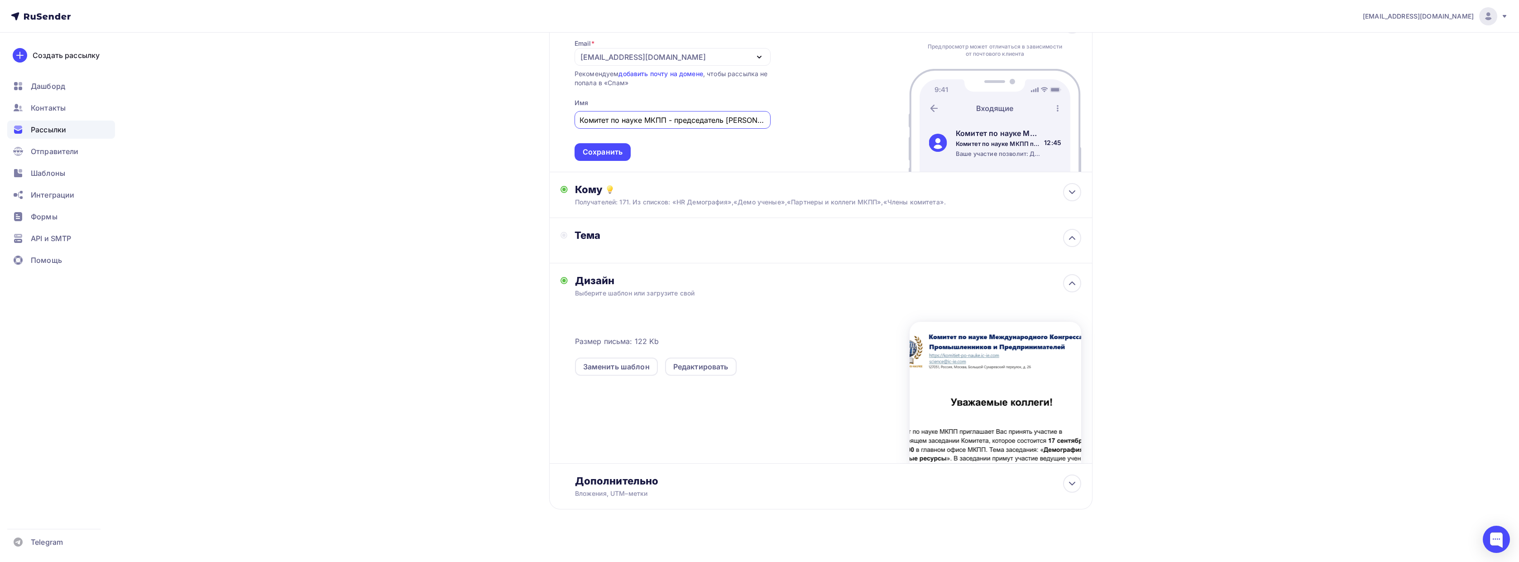
scroll to position [85, 0]
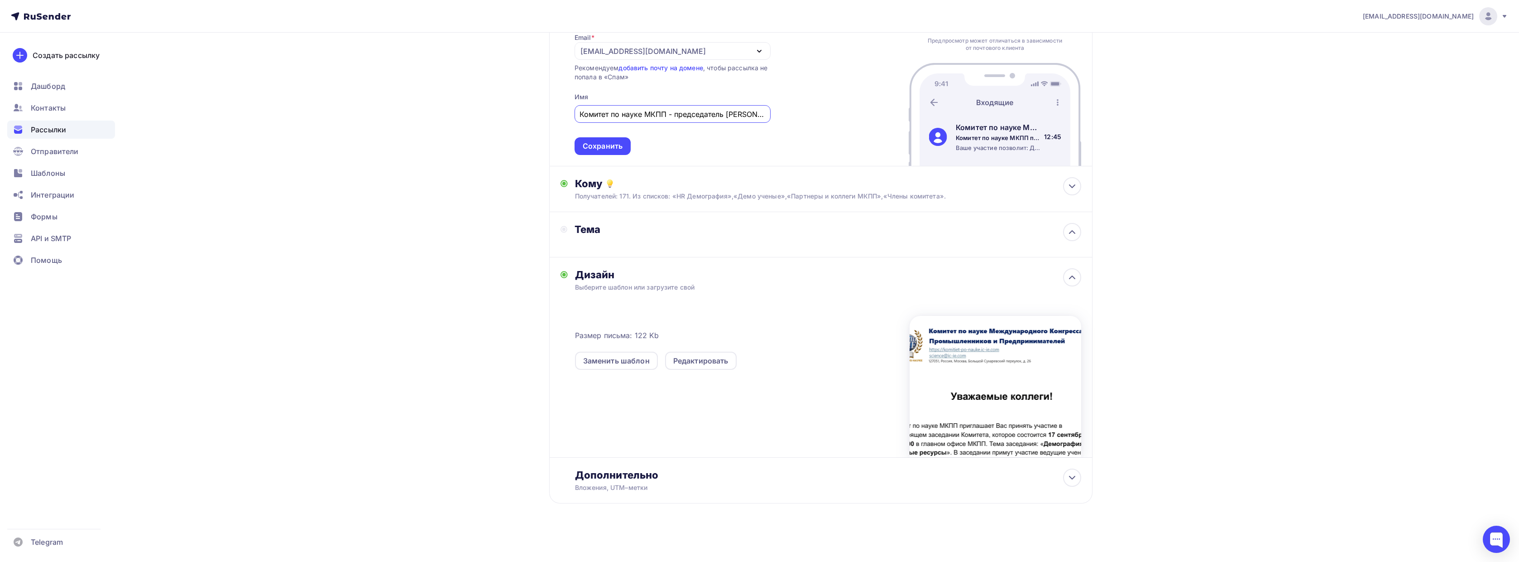
click at [654, 280] on div "Дизайн" at bounding box center [828, 274] width 506 height 13
click at [593, 221] on div "Тема" at bounding box center [820, 234] width 543 height 45
drag, startPoint x: 567, startPoint y: 237, endPoint x: 566, endPoint y: 230, distance: 7.7
click at [565, 236] on div "Тема" at bounding box center [657, 234] width 193 height 23
click at [566, 228] on circle at bounding box center [564, 229] width 6 height 6
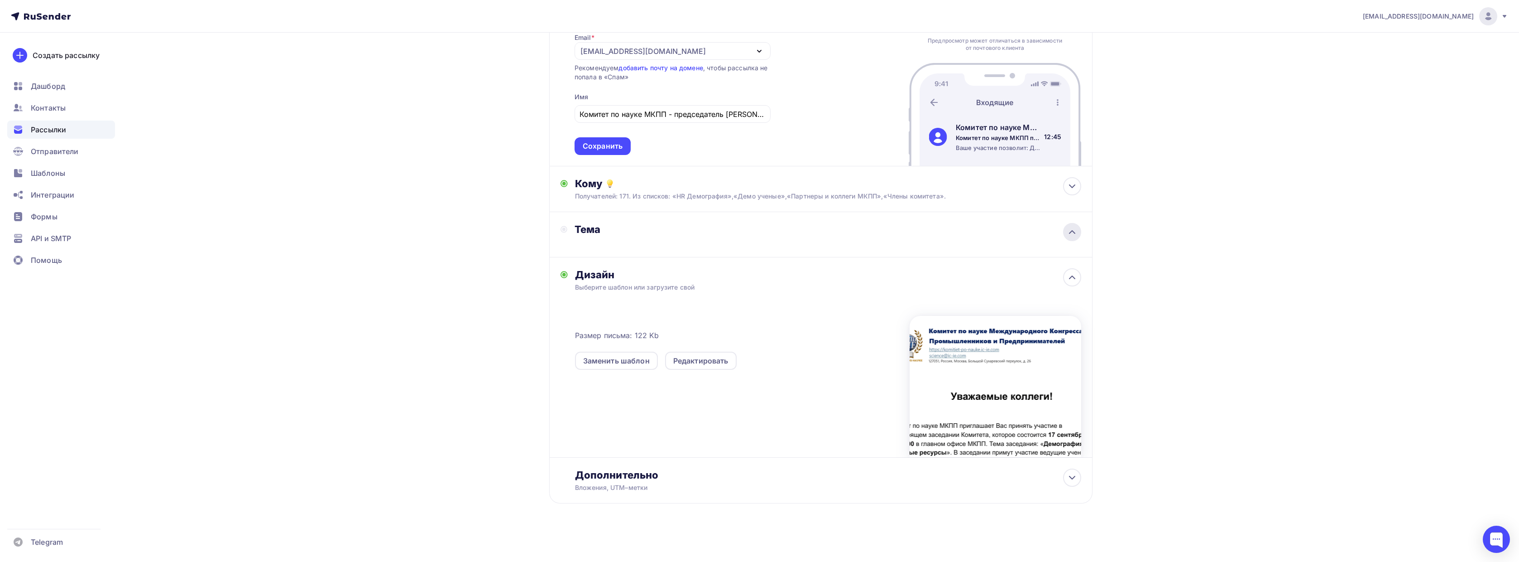
click at [1072, 236] on icon at bounding box center [1072, 231] width 11 height 11
click at [614, 244] on div "Добавьте название письма" at bounding box center [655, 241] width 161 height 9
click at [613, 240] on div "Тема" at bounding box center [657, 234] width 193 height 23
click at [598, 248] on div "Тема" at bounding box center [820, 234] width 543 height 45
click at [586, 232] on div "Тема" at bounding box center [664, 229] width 179 height 13
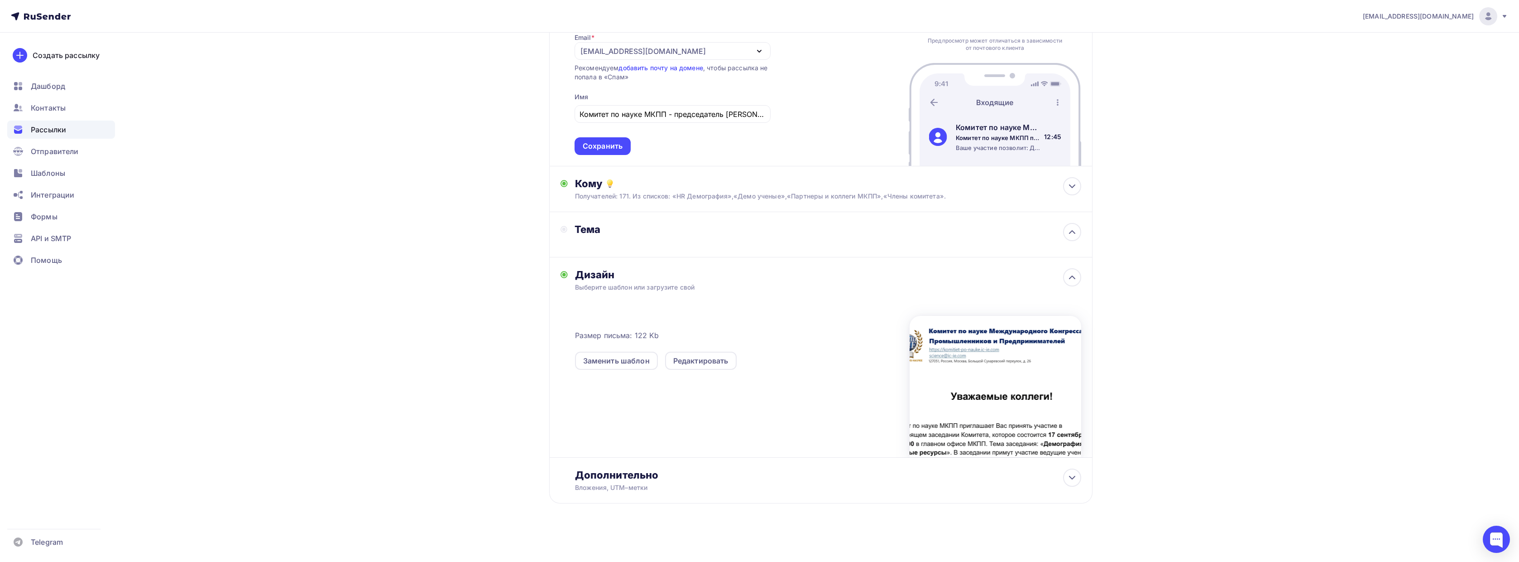
click at [566, 236] on div "Тема" at bounding box center [657, 234] width 193 height 23
click at [1064, 279] on div "Дизайн Выберите шаблон или загрузите свой Размер письма: 122 Kb Заменить шаблон…" at bounding box center [820, 357] width 543 height 200
click at [1071, 279] on icon at bounding box center [1072, 277] width 11 height 11
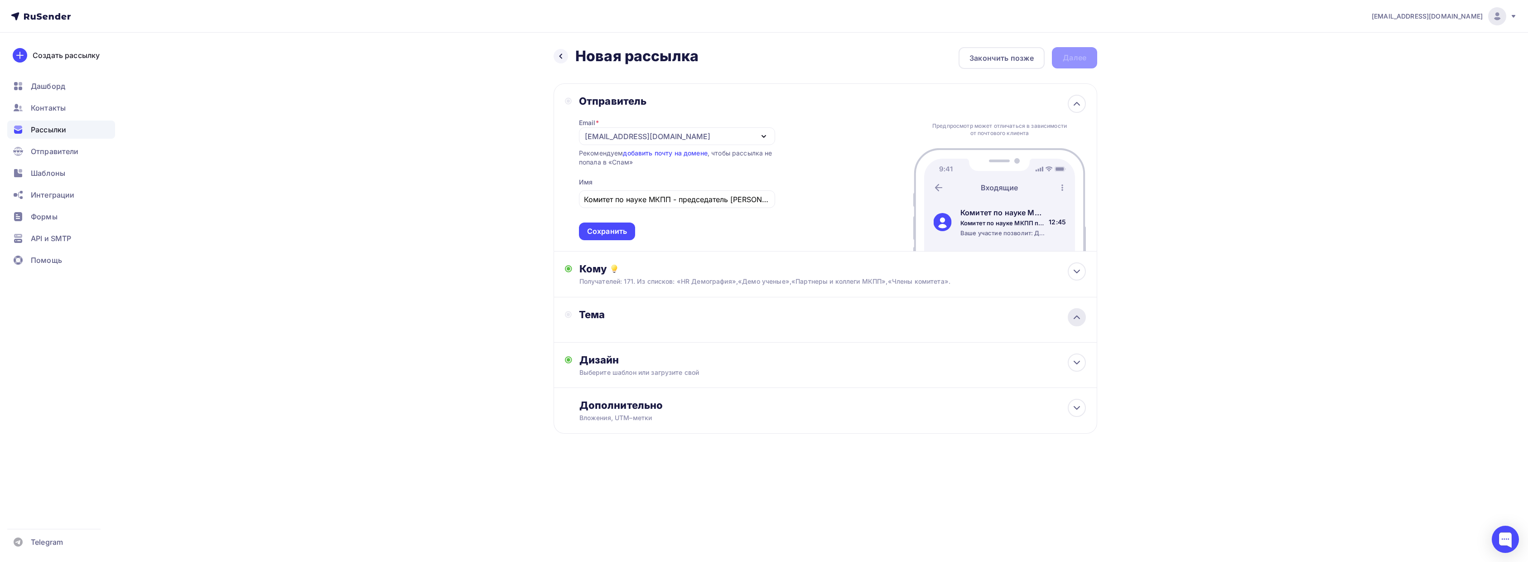
click at [1079, 321] on icon at bounding box center [1076, 317] width 11 height 11
click at [1076, 318] on icon at bounding box center [1076, 317] width 5 height 3
click at [1074, 290] on div "Кому Получателей: 171. Из списков: «HR Демография»,«Демо ученые»,«Партнеры и ко…" at bounding box center [824, 274] width 543 height 46
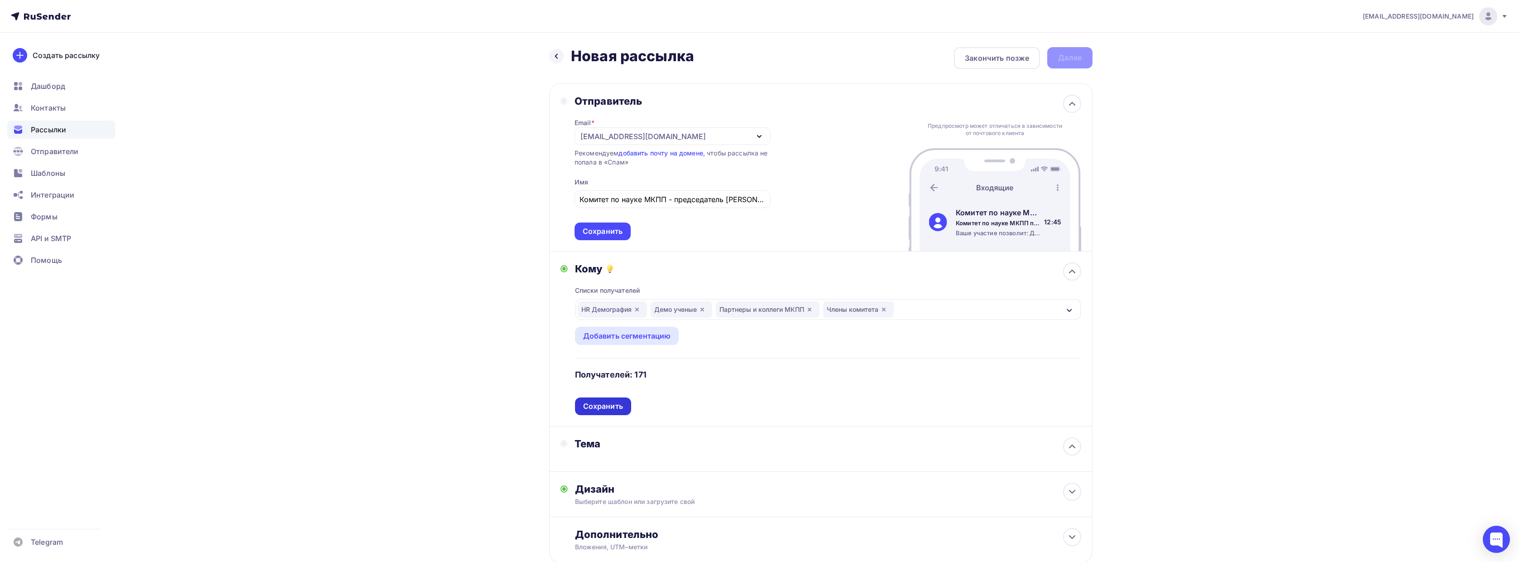
click at [580, 413] on div "Сохранить" at bounding box center [603, 406] width 56 height 18
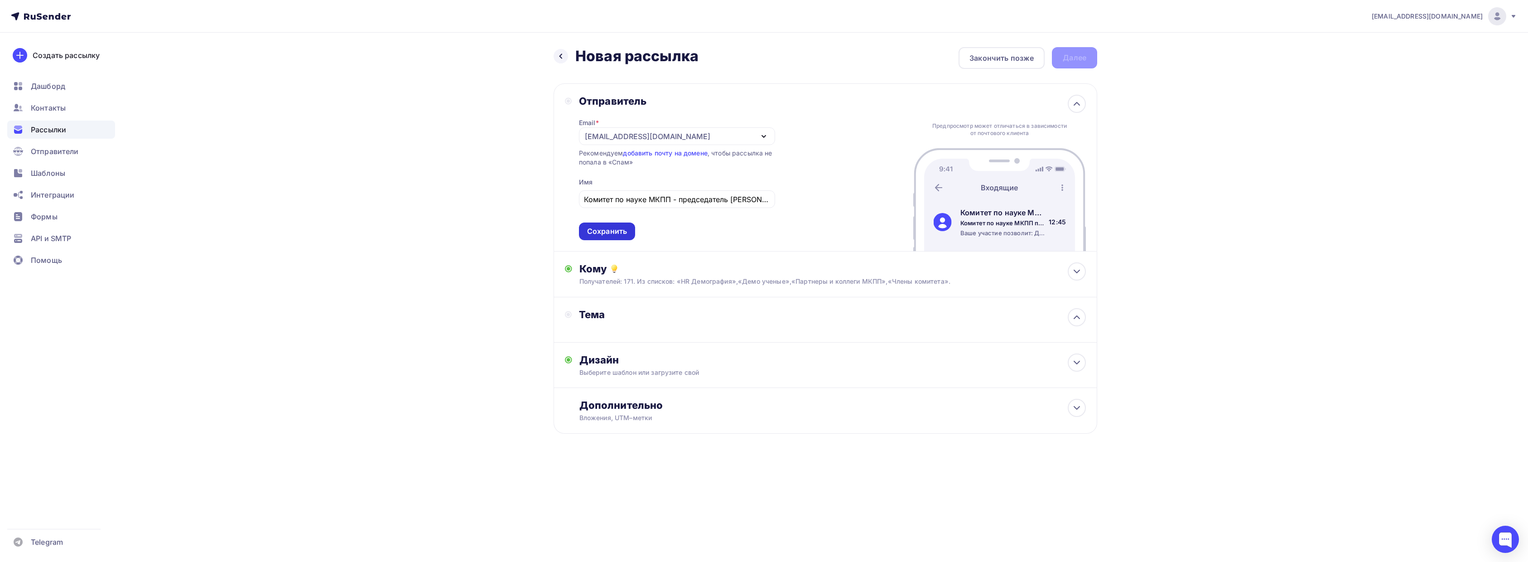
click at [621, 233] on div "Сохранить" at bounding box center [607, 231] width 40 height 10
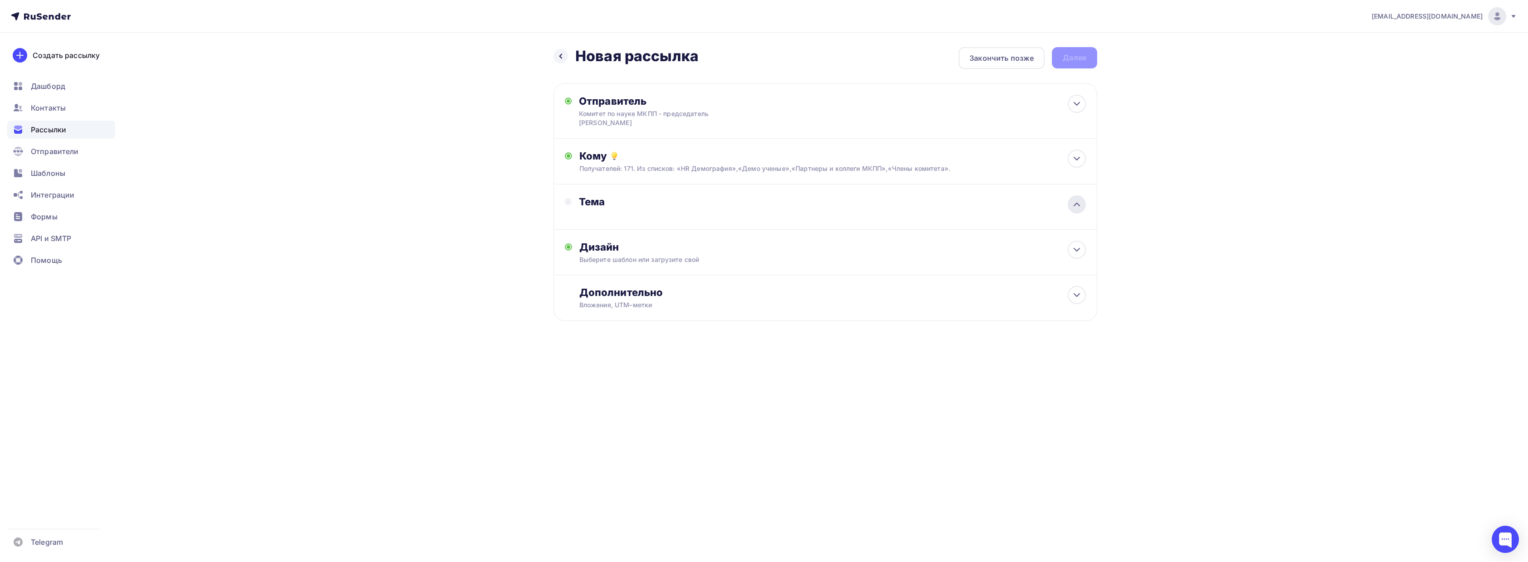
click at [1085, 195] on div at bounding box center [1076, 204] width 18 height 18
drag, startPoint x: 1082, startPoint y: 196, endPoint x: 1072, endPoint y: 194, distance: 9.2
click at [1081, 199] on icon at bounding box center [1076, 204] width 11 height 11
click at [1072, 199] on icon at bounding box center [1076, 204] width 11 height 11
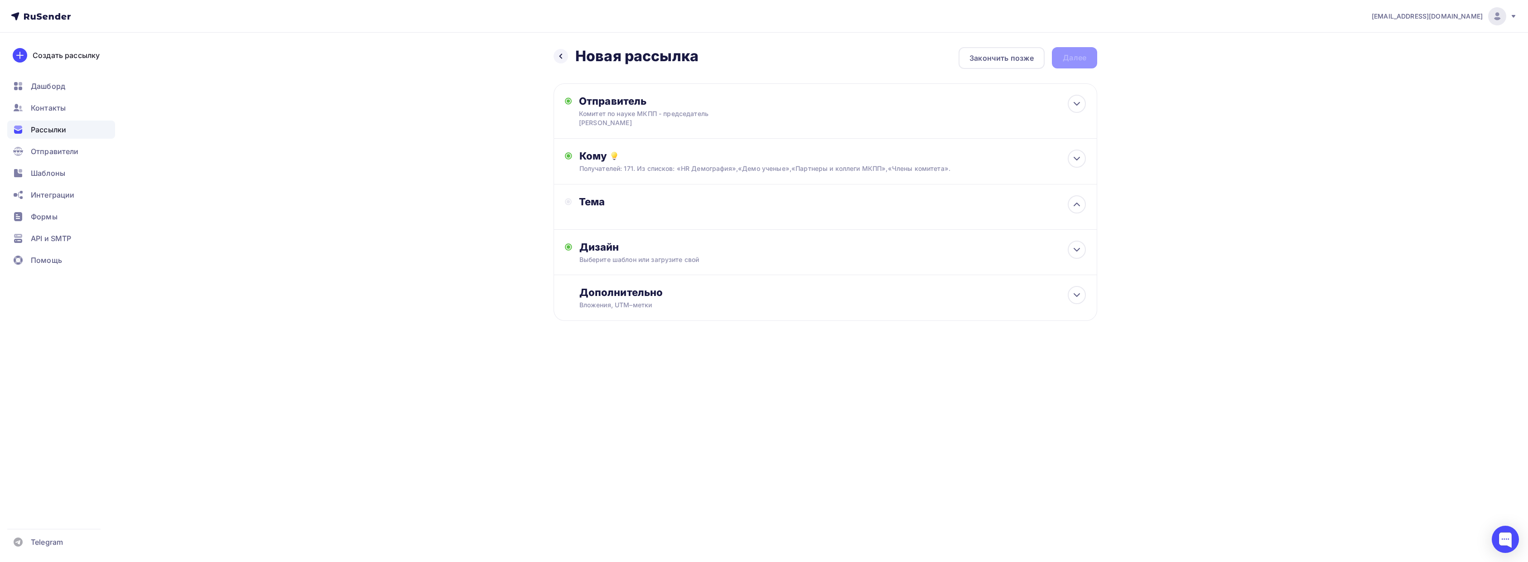
click at [854, 399] on div "nowstudioweb@mail.ru Аккаунт Тарифы Выйти Создать рассылку Дашборд Контакты Рас…" at bounding box center [764, 281] width 1528 height 562
click at [1009, 61] on div "Закончить позже" at bounding box center [1001, 58] width 64 height 11
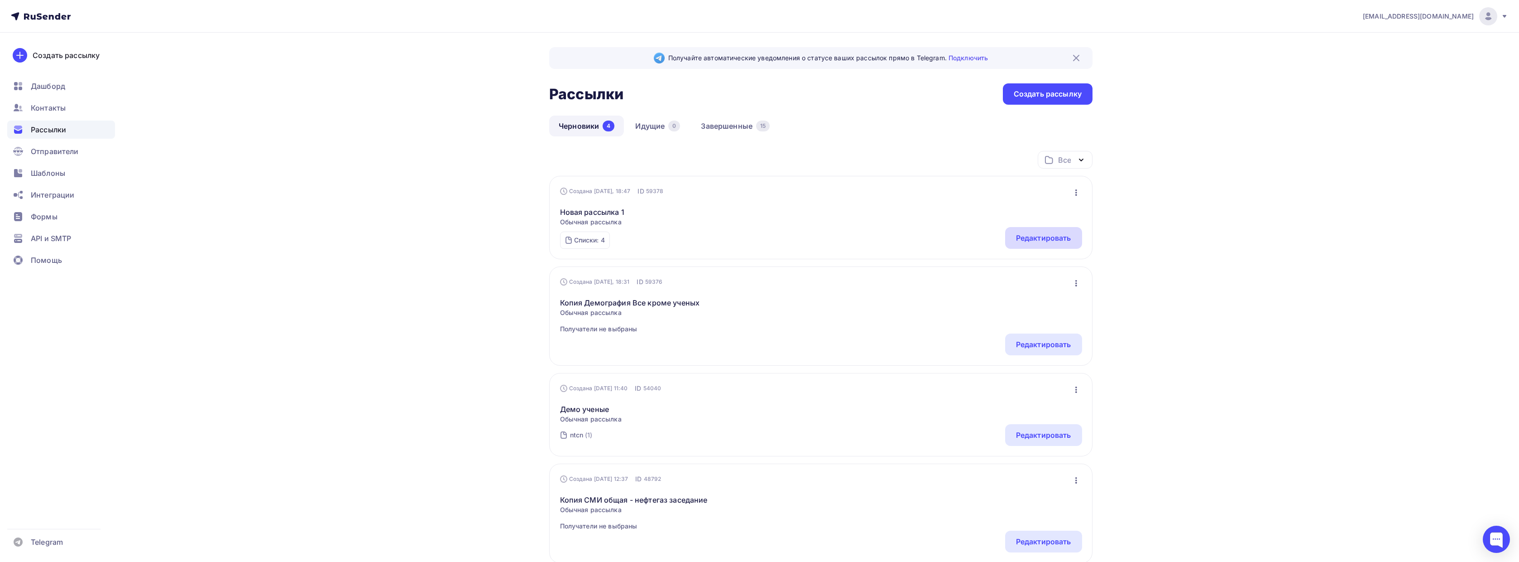
click at [1021, 240] on div "Редактировать" at bounding box center [1043, 237] width 55 height 11
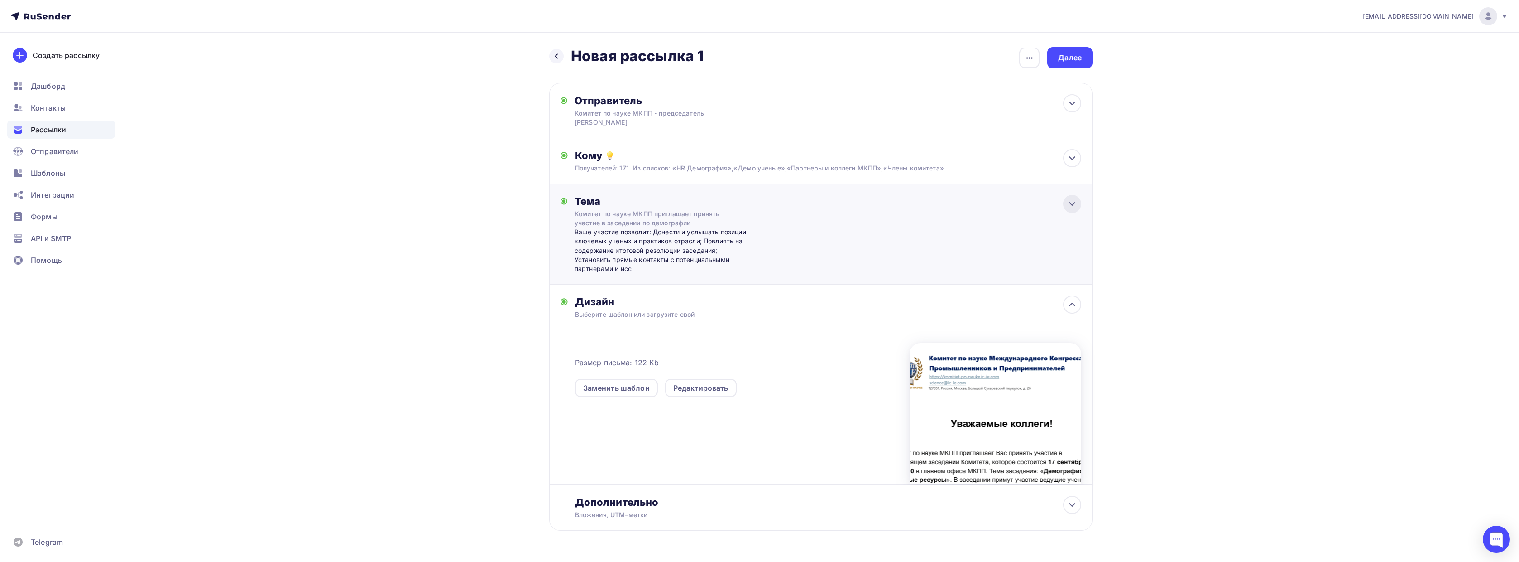
click at [1074, 198] on icon at bounding box center [1072, 203] width 11 height 11
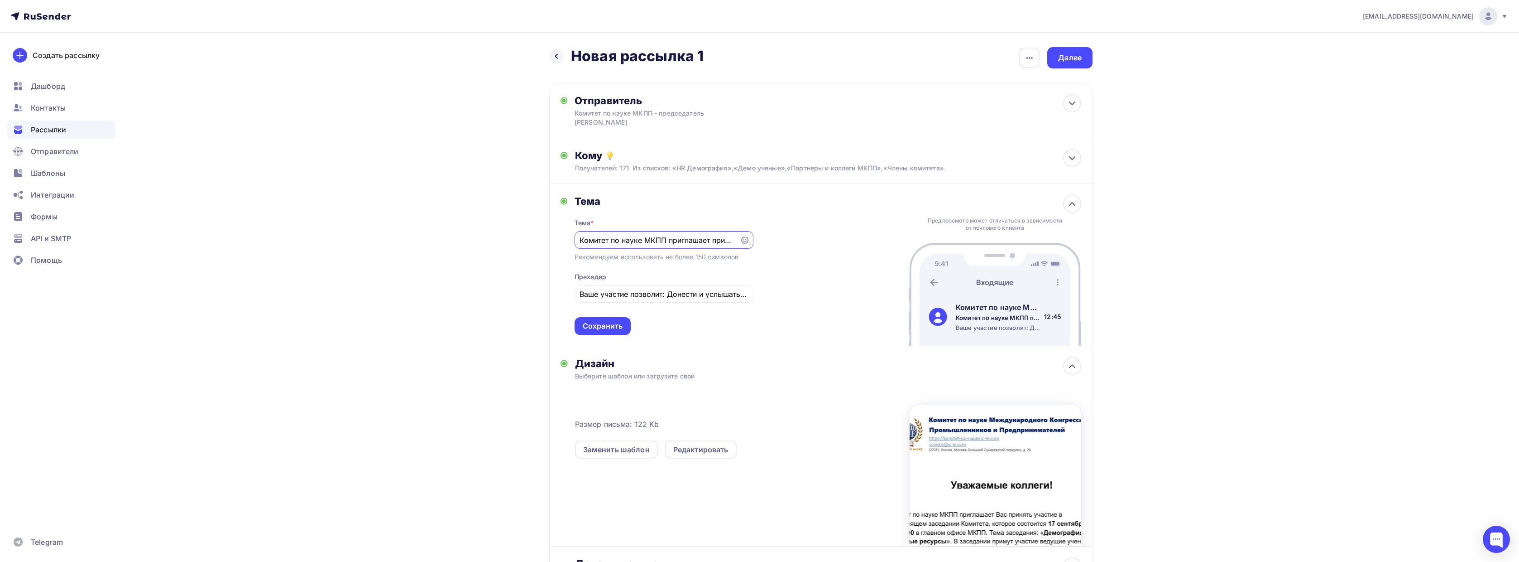
scroll to position [0, 139]
drag, startPoint x: 708, startPoint y: 232, endPoint x: 616, endPoint y: 231, distance: 92.4
click at [616, 235] on input "Комитет по науке МКПП приглашает принять участие в заседании по демографии" at bounding box center [657, 240] width 155 height 11
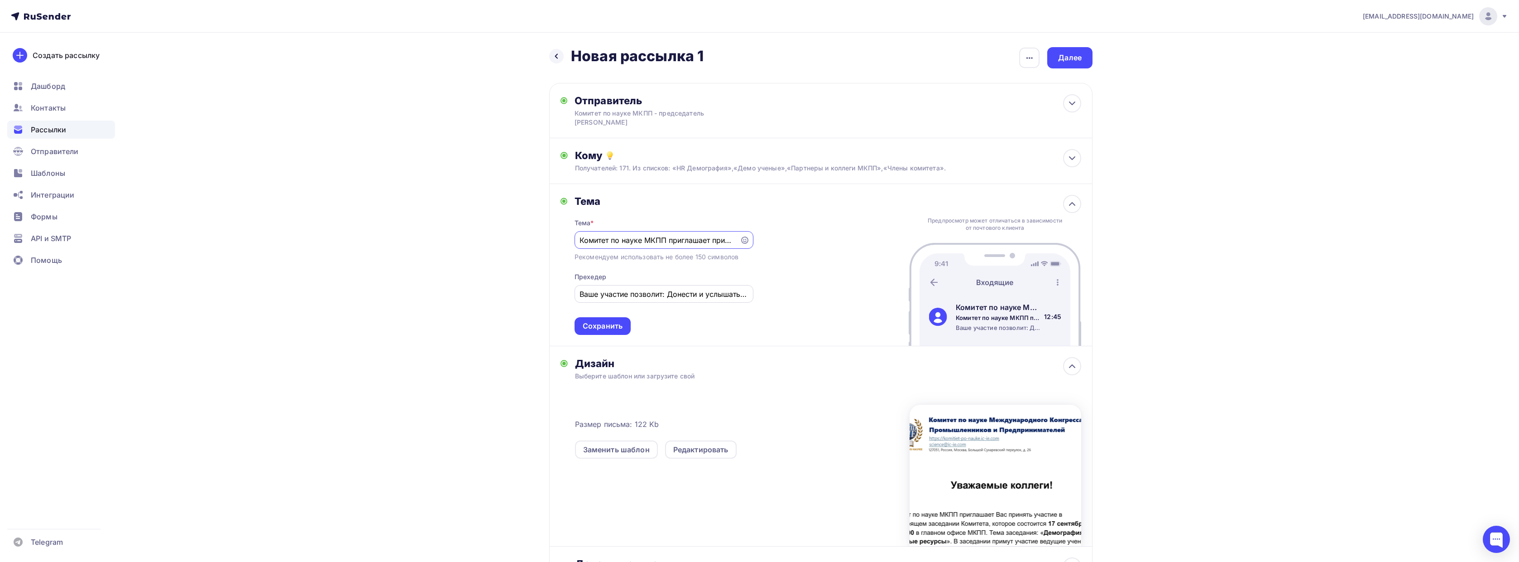
click at [626, 288] on input "Ваше участие позволит: Донести и услышать позиции ключевых ученых и практиков о…" at bounding box center [664, 293] width 168 height 11
drag, startPoint x: 626, startPoint y: 280, endPoint x: 674, endPoint y: 284, distance: 47.7
click at [674, 288] on input "Ваше участие позволит: Донести и услышать позиции ключевых ученых и практиков о…" at bounding box center [664, 293] width 168 height 11
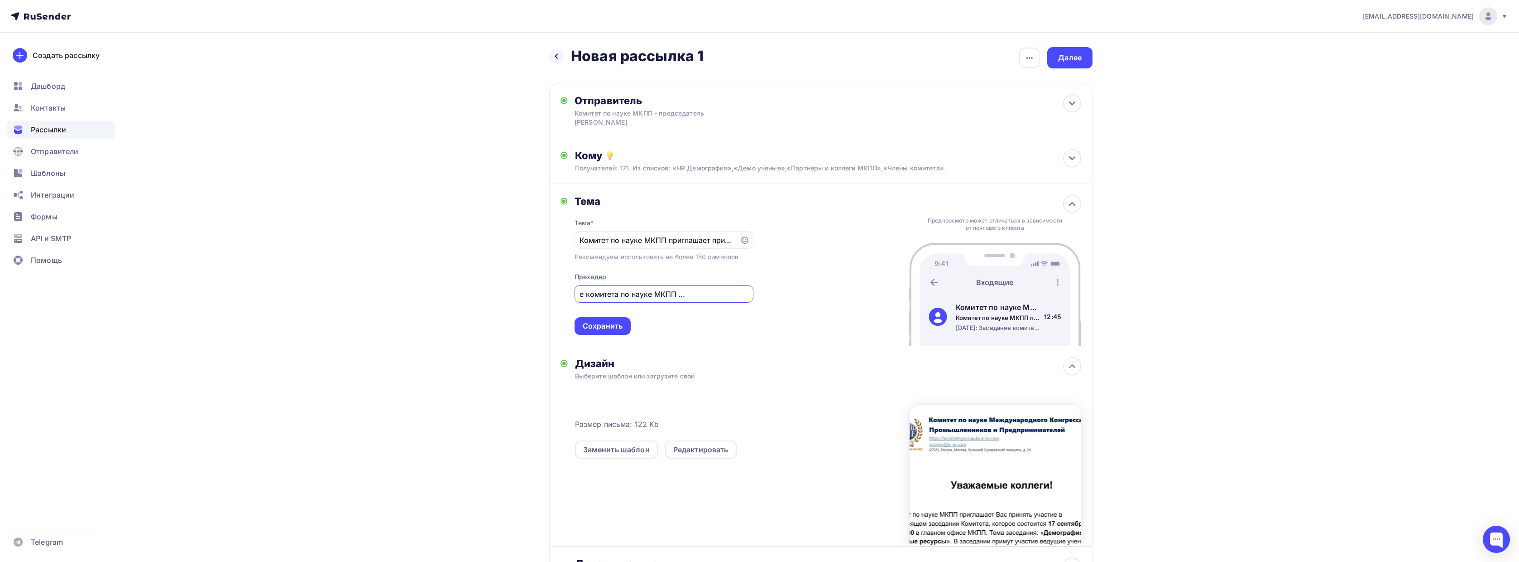
type input "Завтра: Заседание комитета по науке МКПП - онлайн трансляция"
drag, startPoint x: 707, startPoint y: 284, endPoint x: 671, endPoint y: 287, distance: 35.9
click at [671, 288] on input "Завтра: Заседание комитета по науке МКПП - онлайн трансляция" at bounding box center [664, 293] width 168 height 11
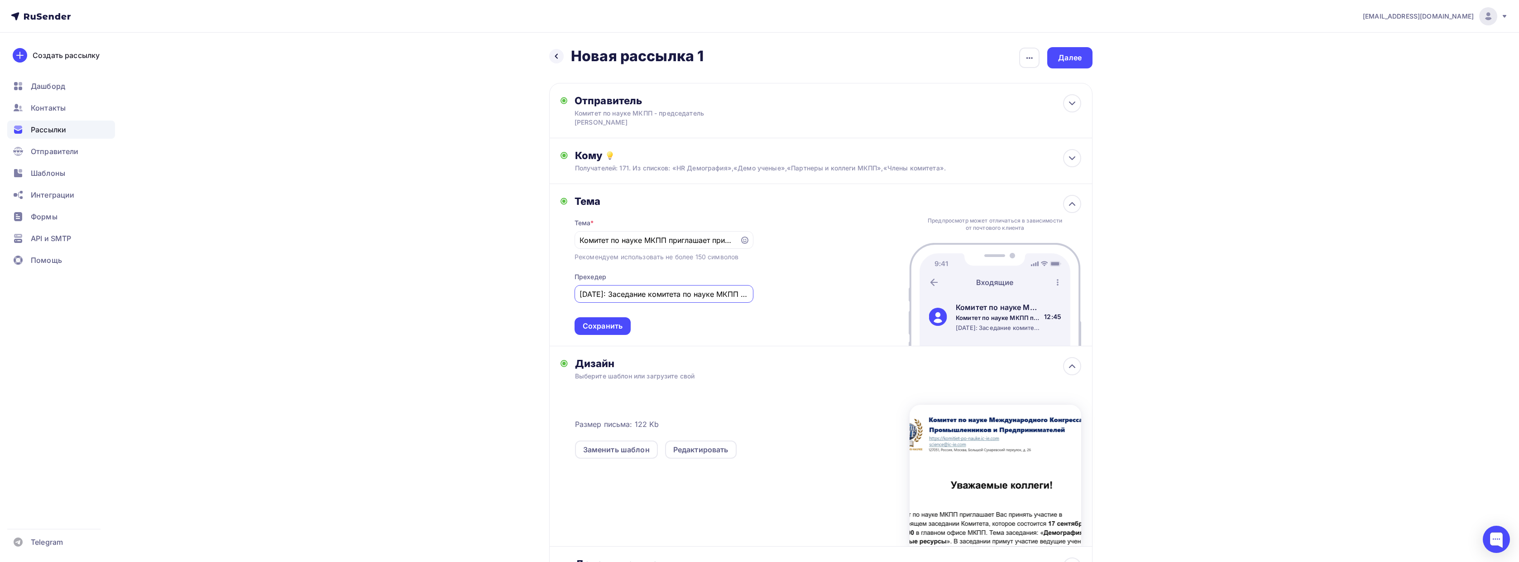
scroll to position [0, 67]
drag, startPoint x: 684, startPoint y: 286, endPoint x: 713, endPoint y: 284, distance: 29.0
click at [713, 288] on input "Завтра: Заседание комитета по науке МКПП - онлайн трансляция" at bounding box center [664, 293] width 168 height 11
click at [712, 288] on input "Завтра: Заседание комитета по науке МКПП - онлайн трансляция" at bounding box center [664, 293] width 168 height 11
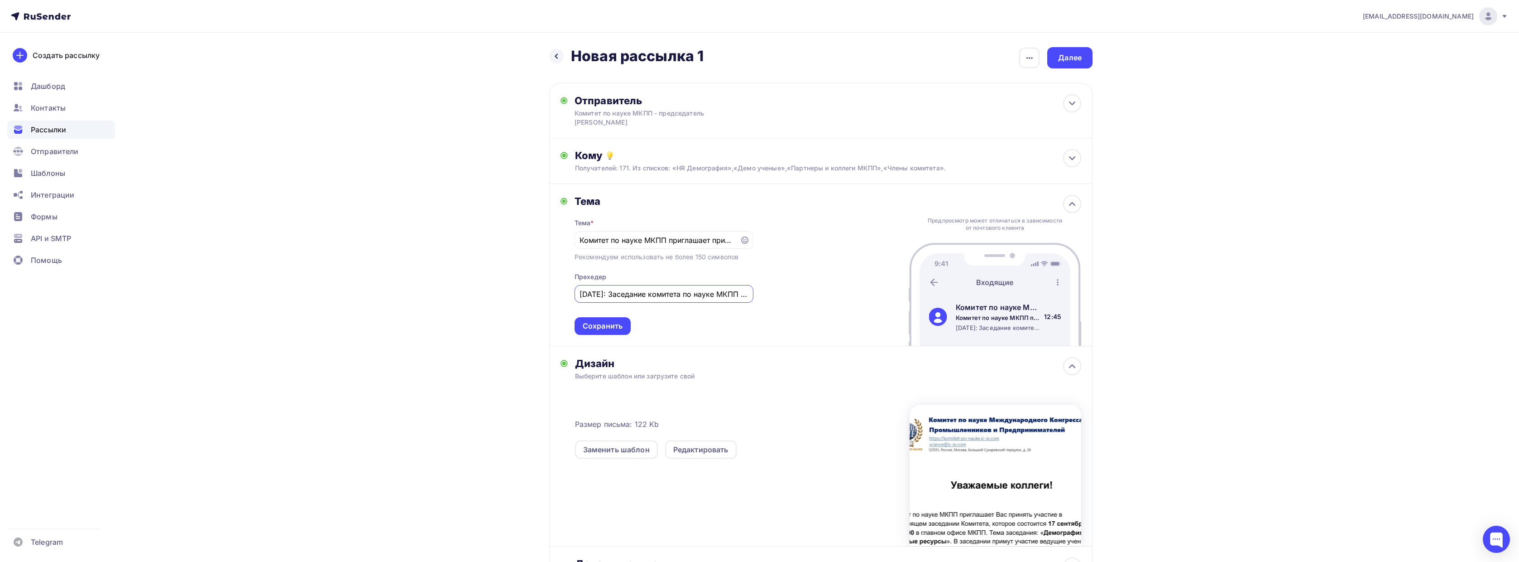
drag, startPoint x: 682, startPoint y: 284, endPoint x: 605, endPoint y: 285, distance: 76.6
click at [605, 288] on input "Завтра: Заседание комитета по науке МКПП - онлайн трансляция" at bounding box center [664, 293] width 168 height 11
click at [602, 288] on input "Завтра: Заседание комитета по науке МКПП - онлайн трансляция" at bounding box center [664, 293] width 168 height 11
click at [615, 288] on input "Завтра: Заседание комитета по науке МКПП - онлайн трансляция" at bounding box center [664, 293] width 168 height 11
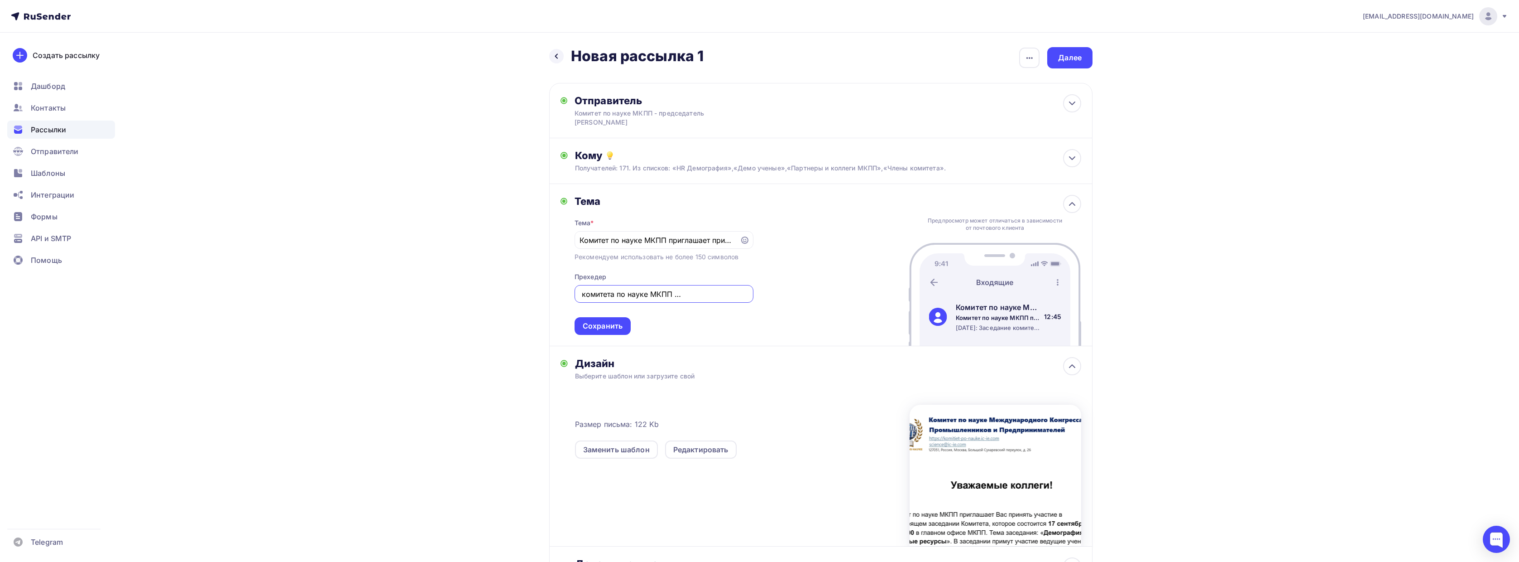
drag, startPoint x: 616, startPoint y: 281, endPoint x: 716, endPoint y: 290, distance: 100.0
click at [716, 290] on input "Завтра: Заседание комитета по науке МКПП - онлайн трансляция" at bounding box center [664, 293] width 168 height 11
click at [715, 288] on input "Завтра: Заседание комитета по науке МКПП - онлайн трансляция" at bounding box center [664, 293] width 168 height 11
click at [654, 235] on input "Комитет по науке МКПП приглашает принять участие в заседании по демографии" at bounding box center [657, 240] width 155 height 11
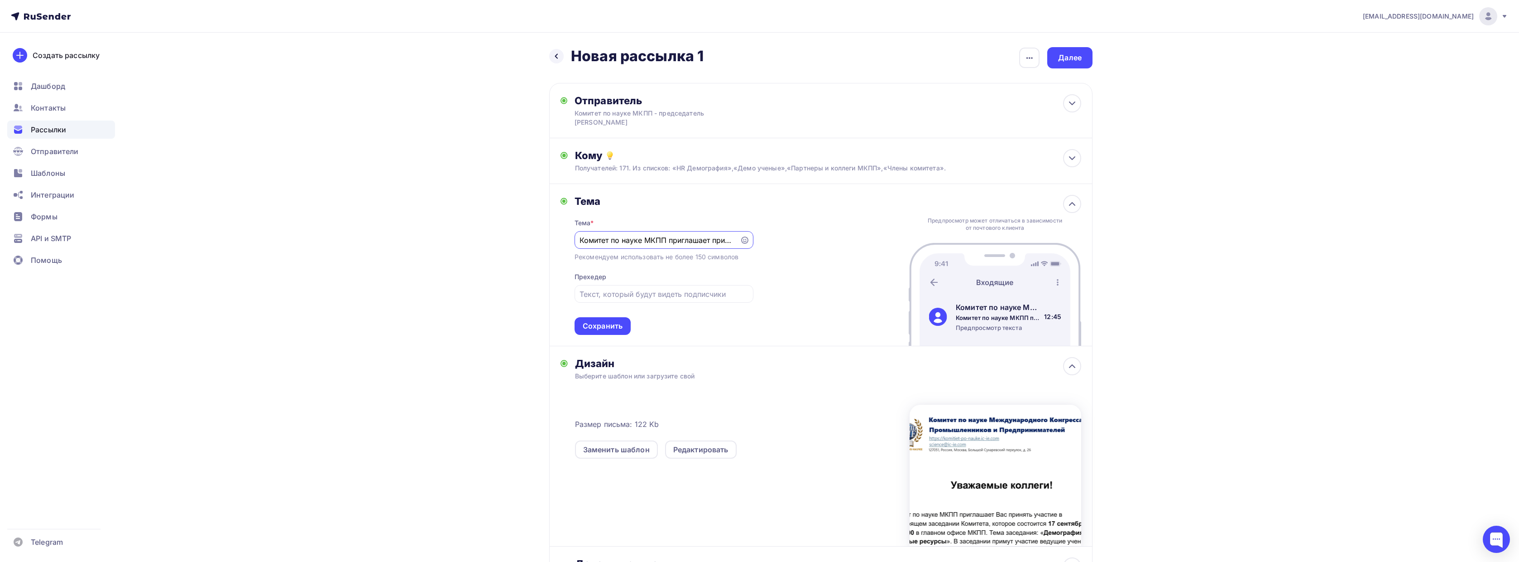
paste input "автра: Заседание комитета по науке МКПП - онлайн трансляция"
type input "Завтра: Заседание комитета по науке МКПП - онлайн трансляция"
click at [632, 288] on input "text" at bounding box center [664, 293] width 168 height 11
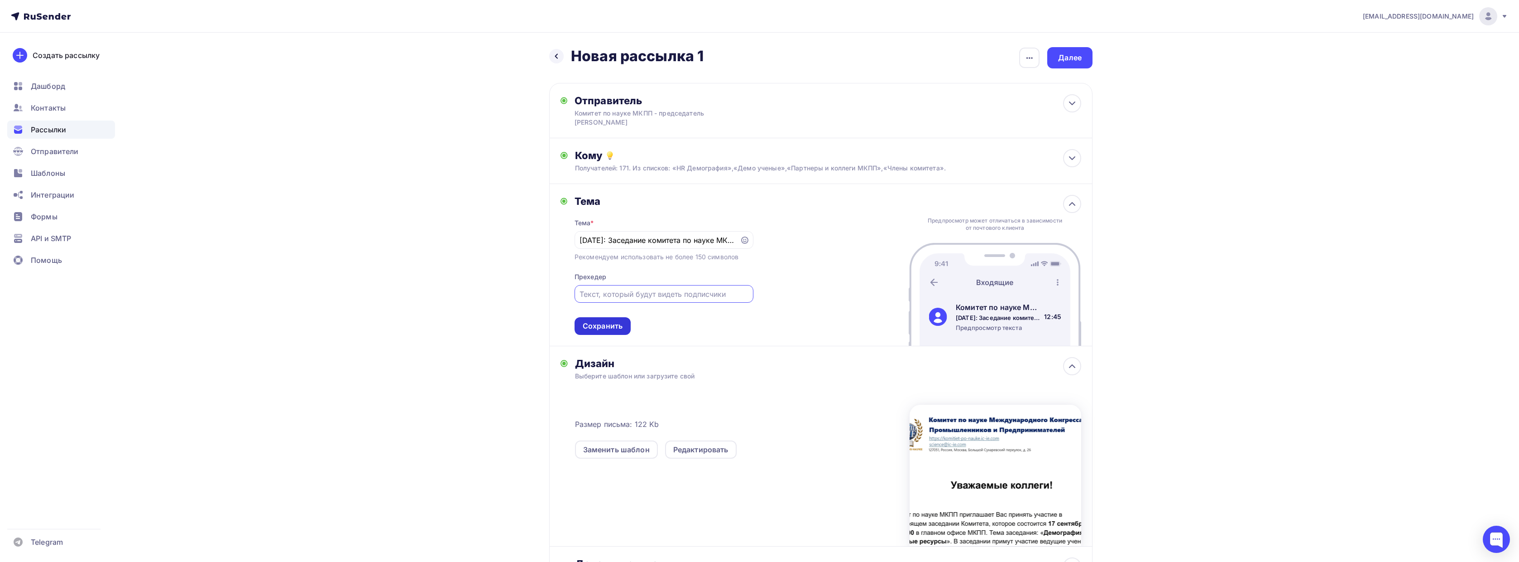
click at [616, 321] on div "Сохранить" at bounding box center [603, 326] width 40 height 10
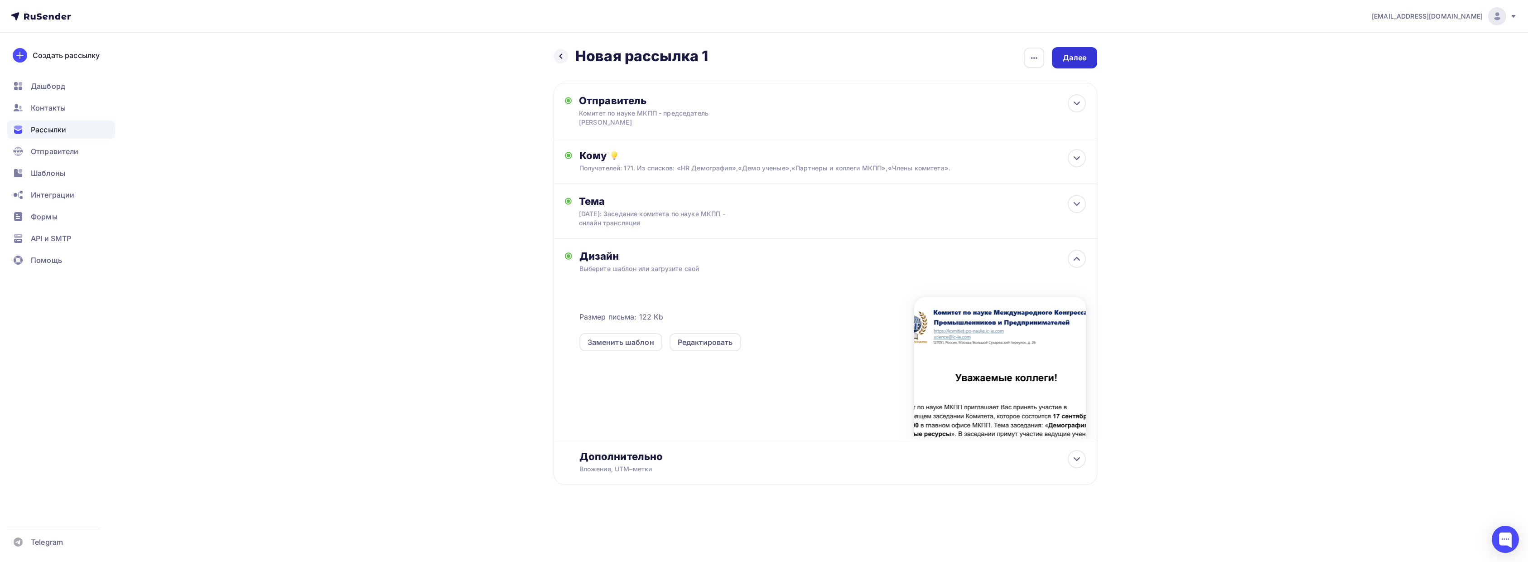
click at [1072, 55] on div "Далее" at bounding box center [1074, 58] width 24 height 10
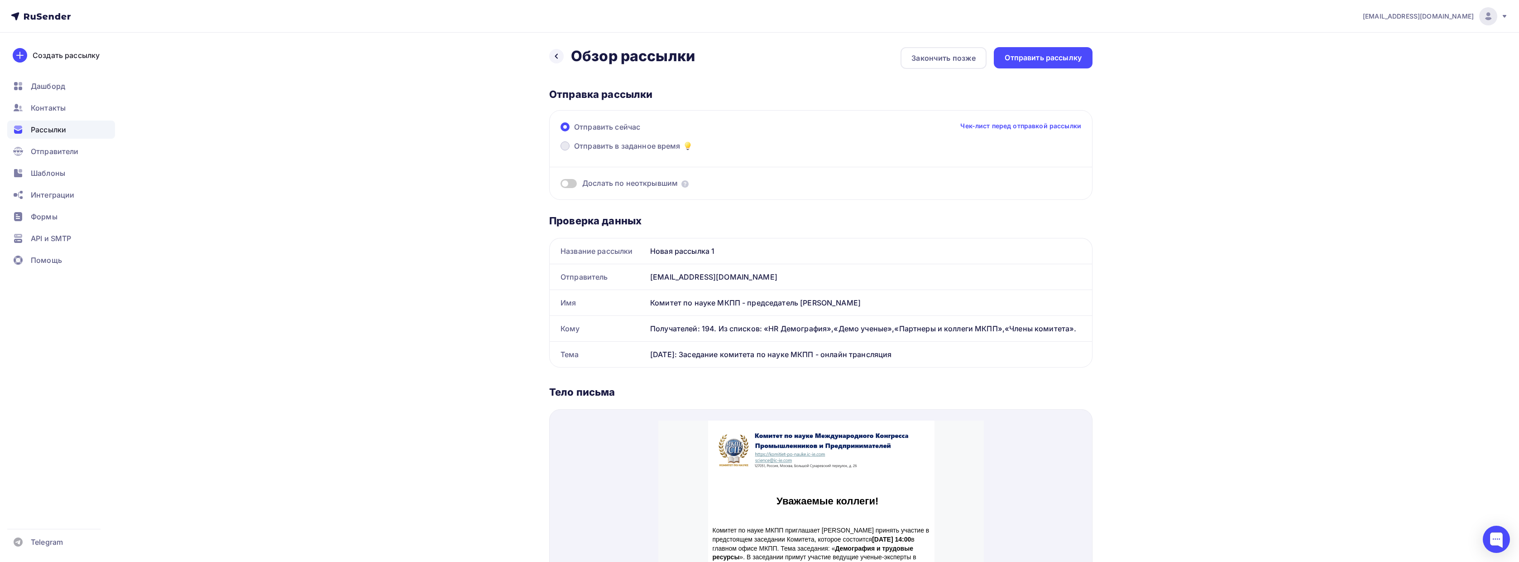
click at [624, 144] on span "Отправить в заданное время" at bounding box center [627, 145] width 106 height 11
click at [574, 151] on input "Отправить в заданное время" at bounding box center [574, 151] width 0 height 0
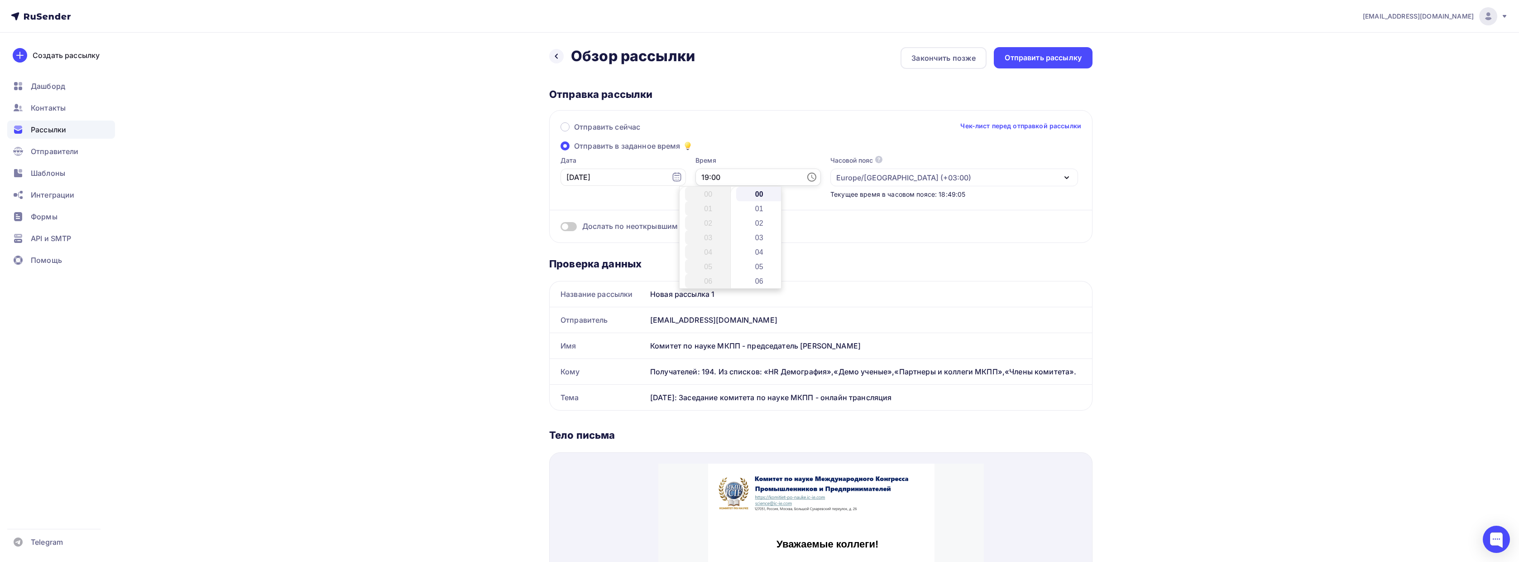
click at [737, 173] on input "19:00" at bounding box center [758, 176] width 125 height 17
click at [627, 181] on input "15.09.2025" at bounding box center [623, 176] width 125 height 17
click at [590, 272] on div "16" at bounding box center [588, 270] width 14 height 8
type input "16.09.2025"
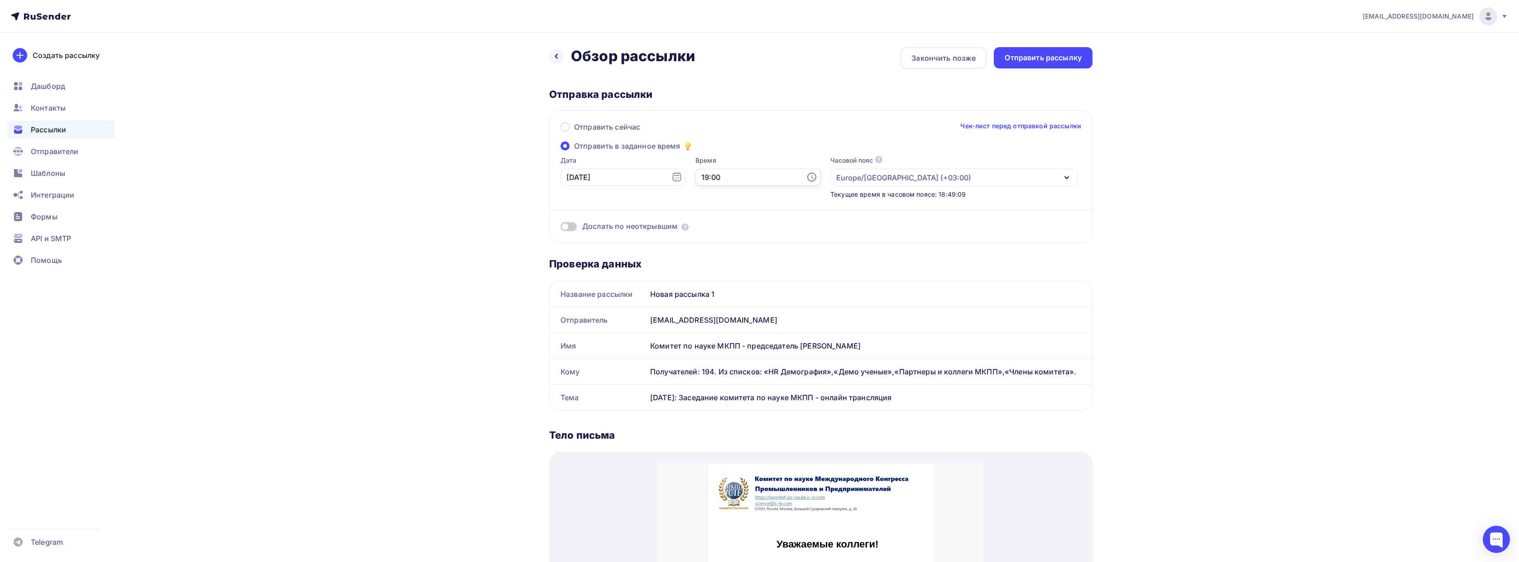
click at [726, 176] on input "19:00" at bounding box center [758, 176] width 125 height 17
drag, startPoint x: 691, startPoint y: 176, endPoint x: 679, endPoint y: 177, distance: 11.4
click at [696, 177] on input "19:00" at bounding box center [758, 176] width 125 height 17
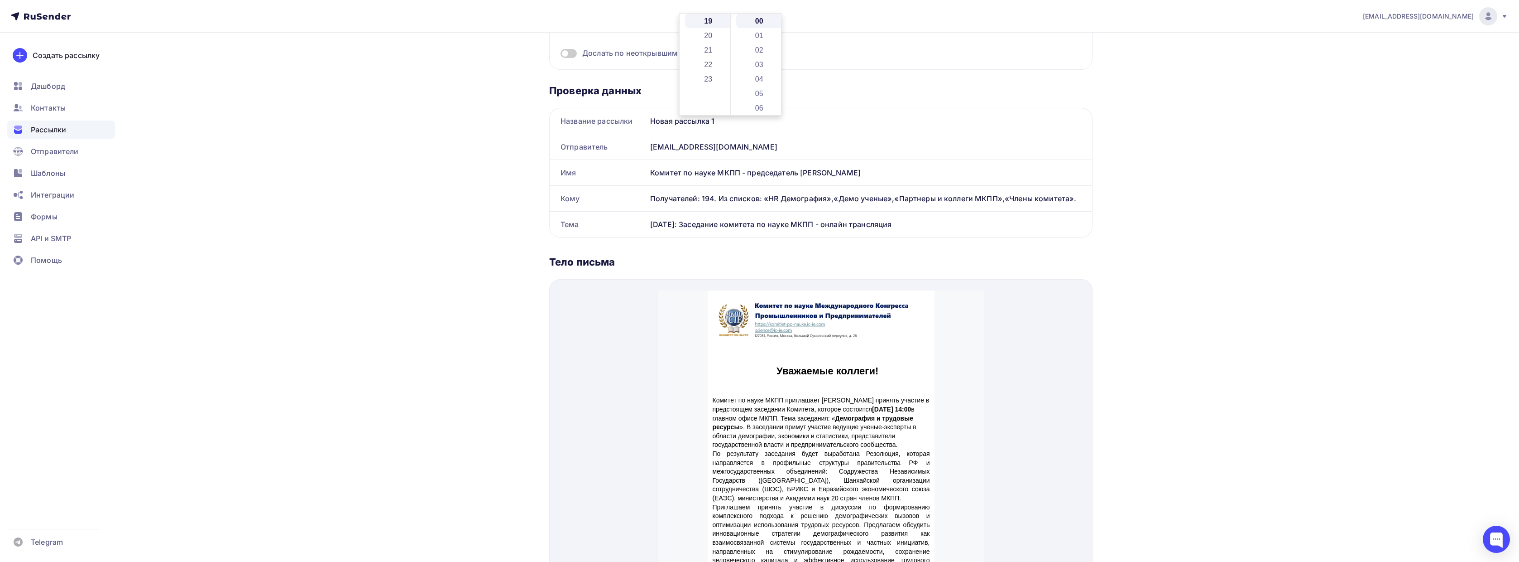
scroll to position [0, 0]
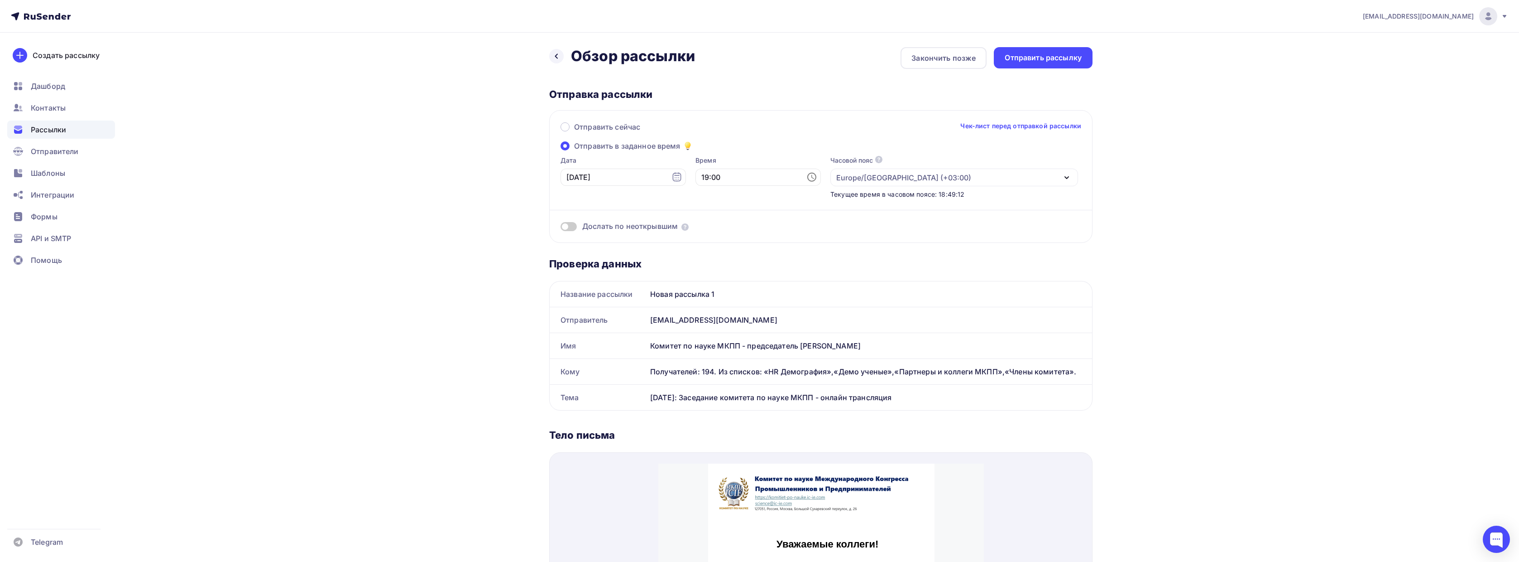
click at [1220, 202] on div "nowstudioweb@mail.ru Аккаунт Тарифы Выйти Создать рассылку Дашборд Контакты Рас…" at bounding box center [759, 492] width 1519 height 985
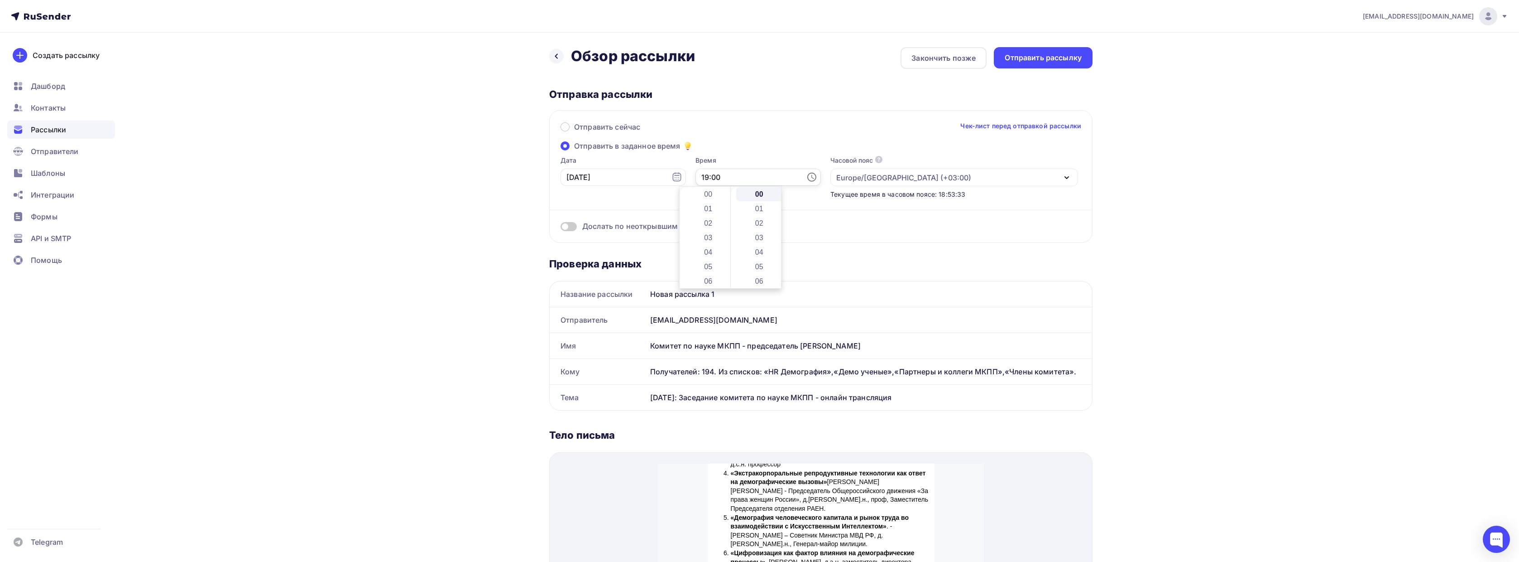
click at [734, 173] on input "19:00" at bounding box center [758, 176] width 125 height 17
click at [704, 207] on li "08" at bounding box center [709, 204] width 48 height 14
type input "08:00"
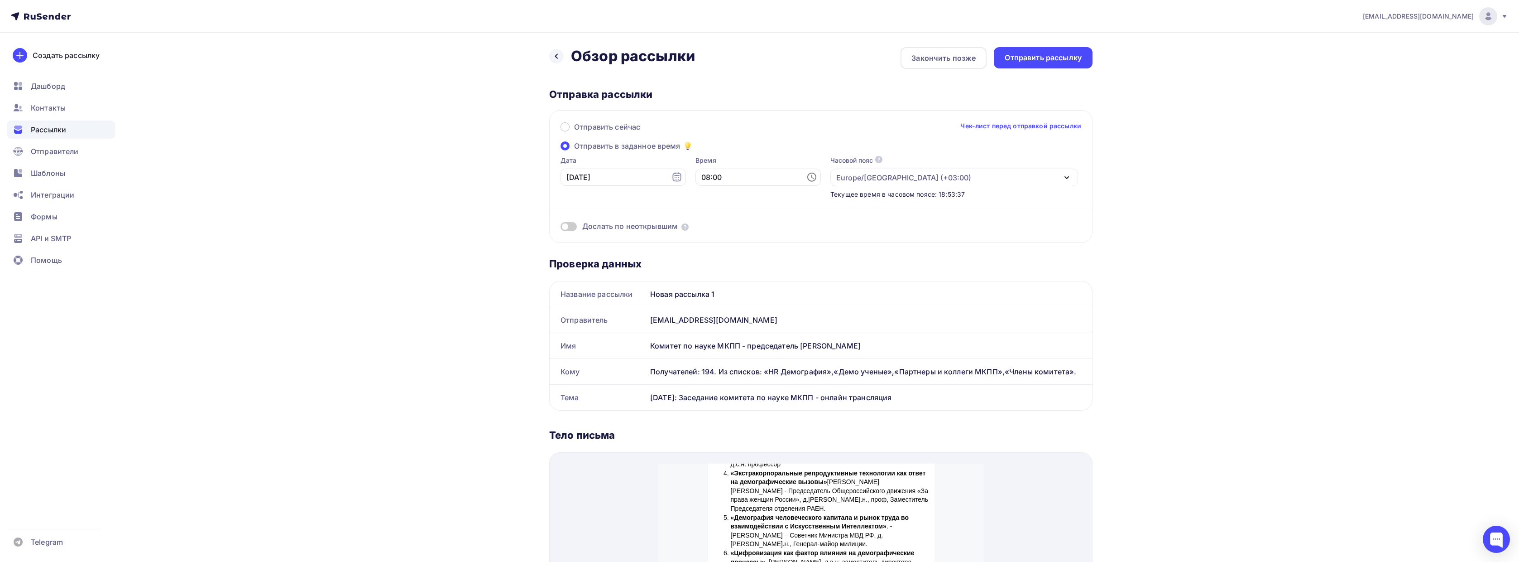
click at [1188, 121] on div "nowstudioweb@mail.ru Аккаунт Тарифы Выйти Создать рассылку Дашборд Контакты Рас…" at bounding box center [759, 492] width 1519 height 985
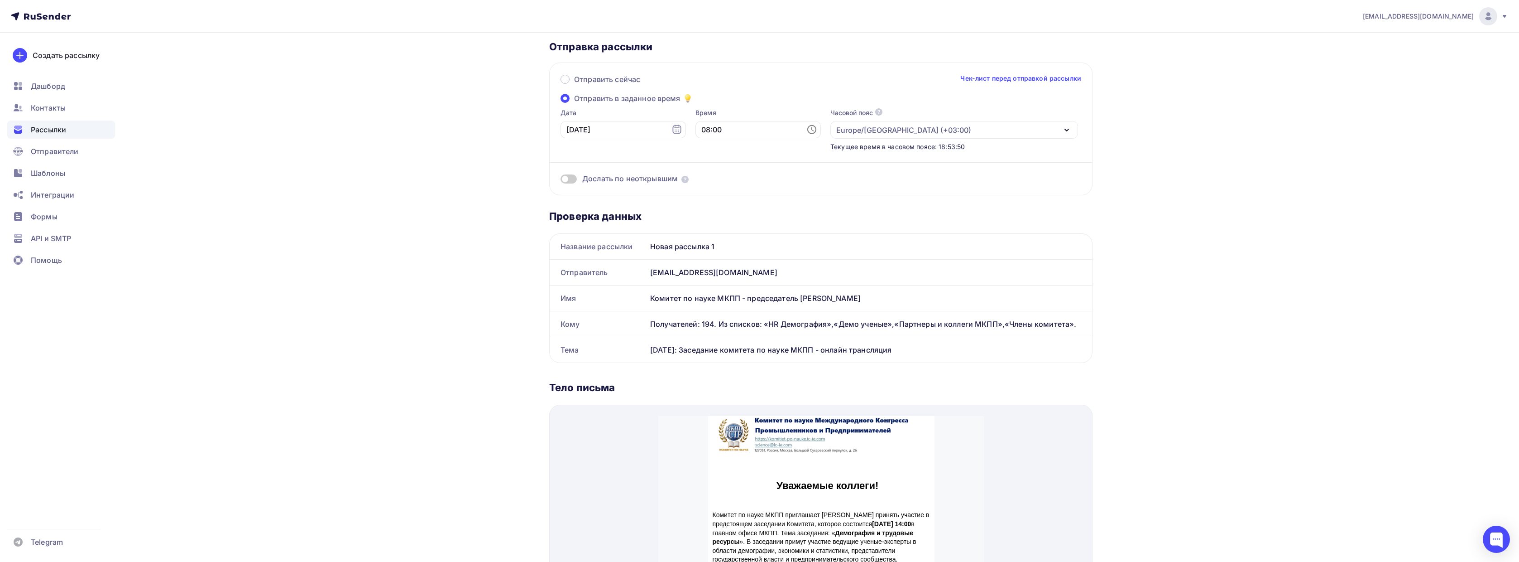
scroll to position [0, 0]
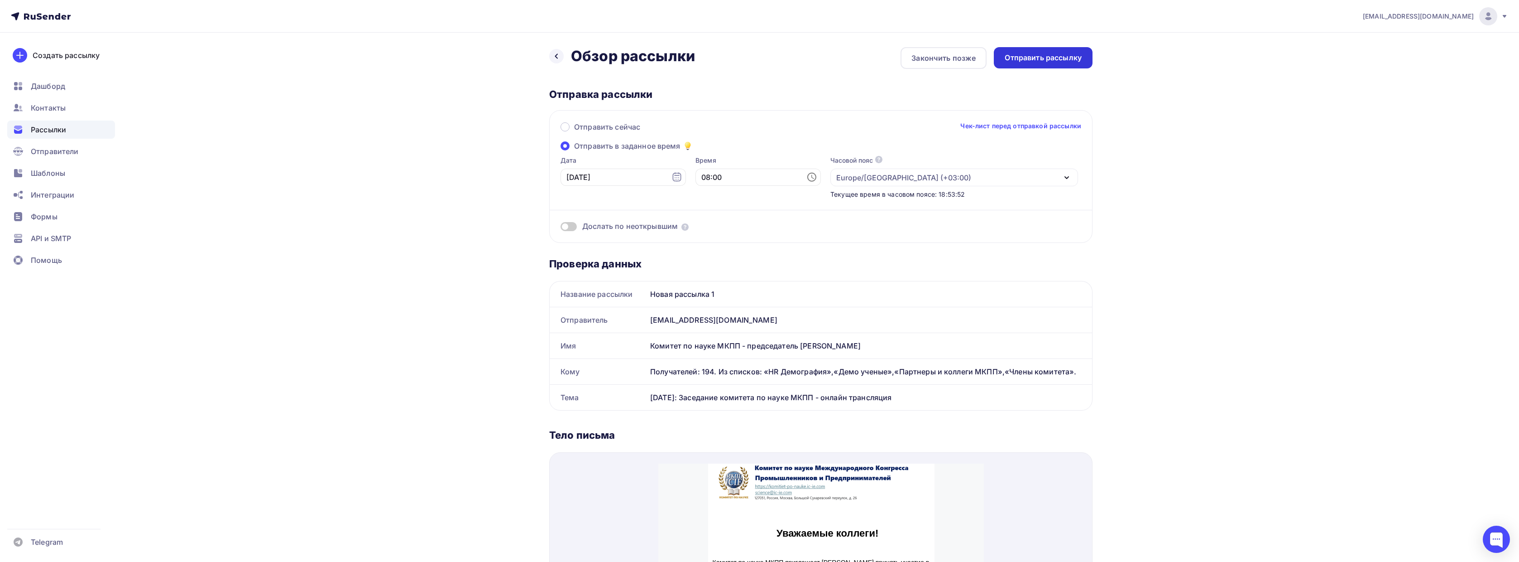
click at [1043, 61] on div "Отправить рассылку" at bounding box center [1043, 58] width 77 height 10
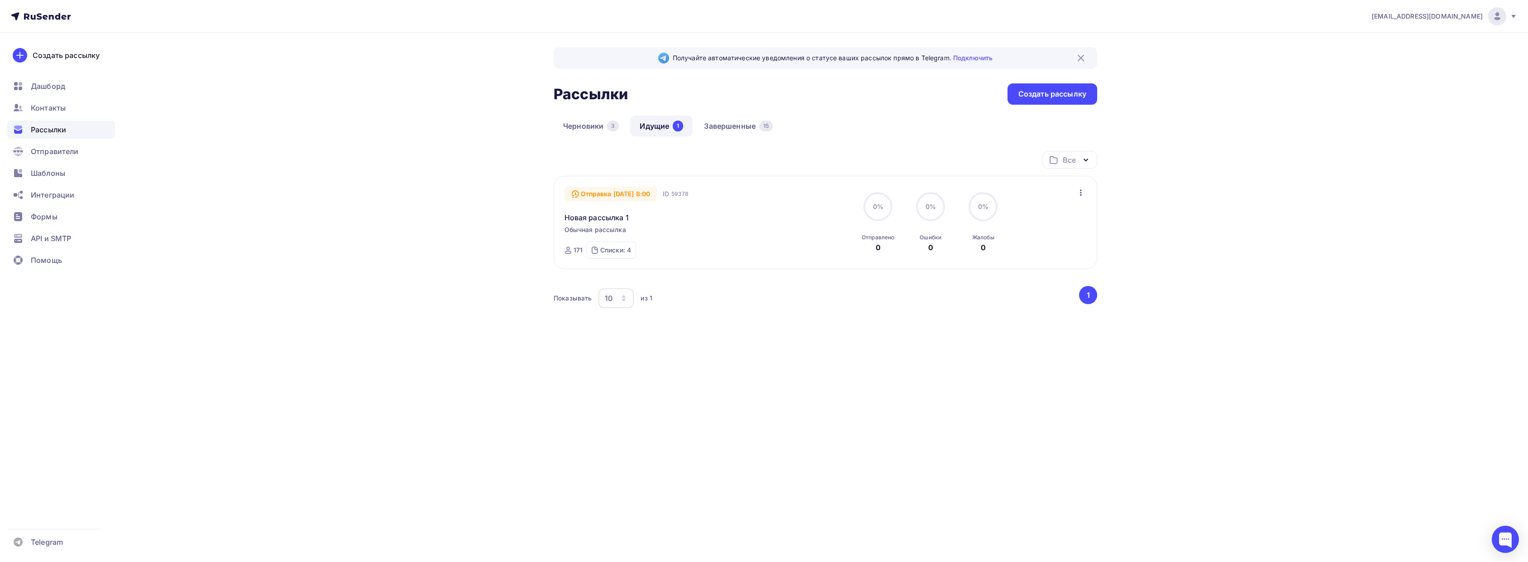
click at [1201, 113] on div "nowstudioweb@mail.ru Аккаунт Тарифы Выйти Создать рассылку Дашборд Контакты Рас…" at bounding box center [764, 200] width 1528 height 400
click at [1168, 151] on div "nowstudioweb@mail.ru Аккаунт Тарифы Выйти Создать рассылку Дашборд Контакты Рас…" at bounding box center [764, 200] width 1528 height 400
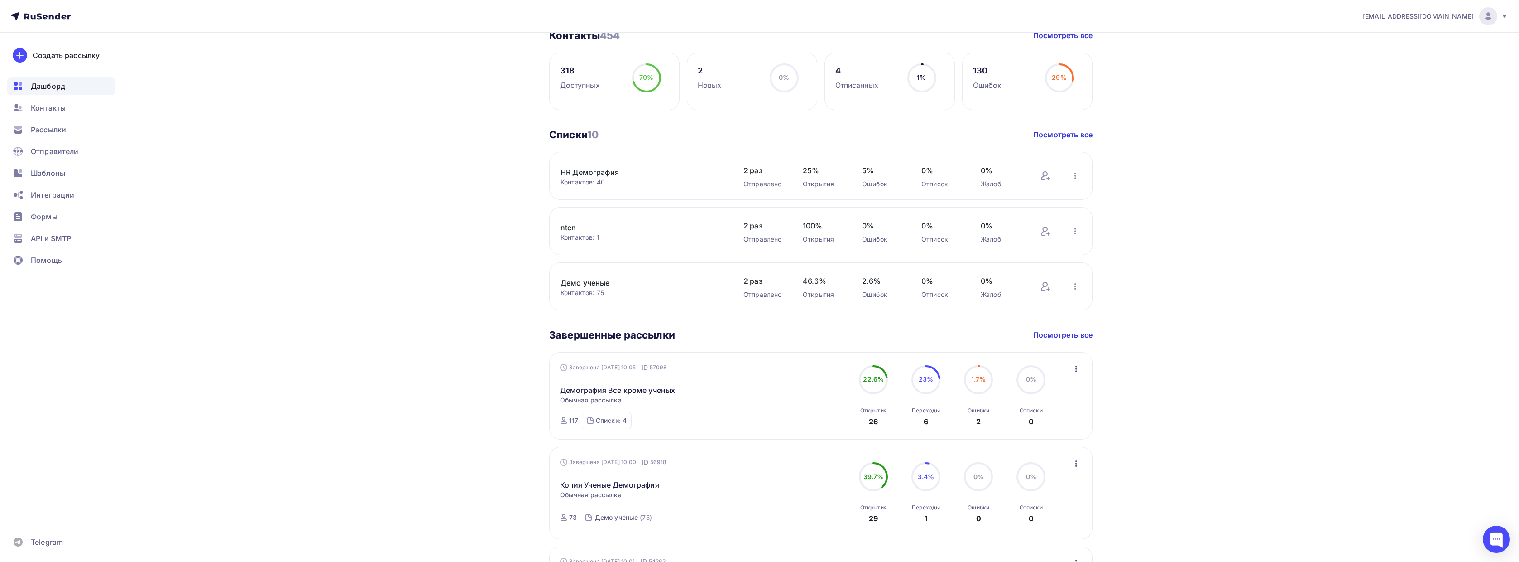
scroll to position [226, 0]
click at [1069, 337] on link "Посмотреть все" at bounding box center [1063, 340] width 59 height 11
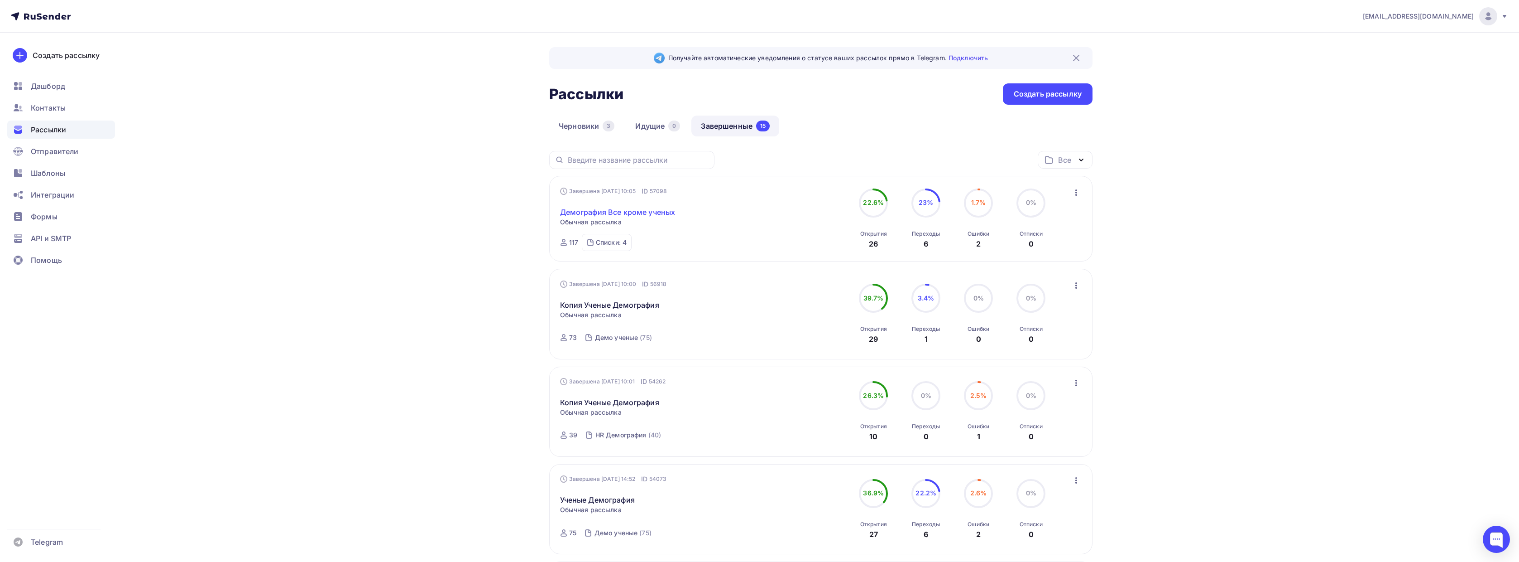
click at [627, 209] on link "Демография Все кроме ученых" at bounding box center [617, 212] width 115 height 11
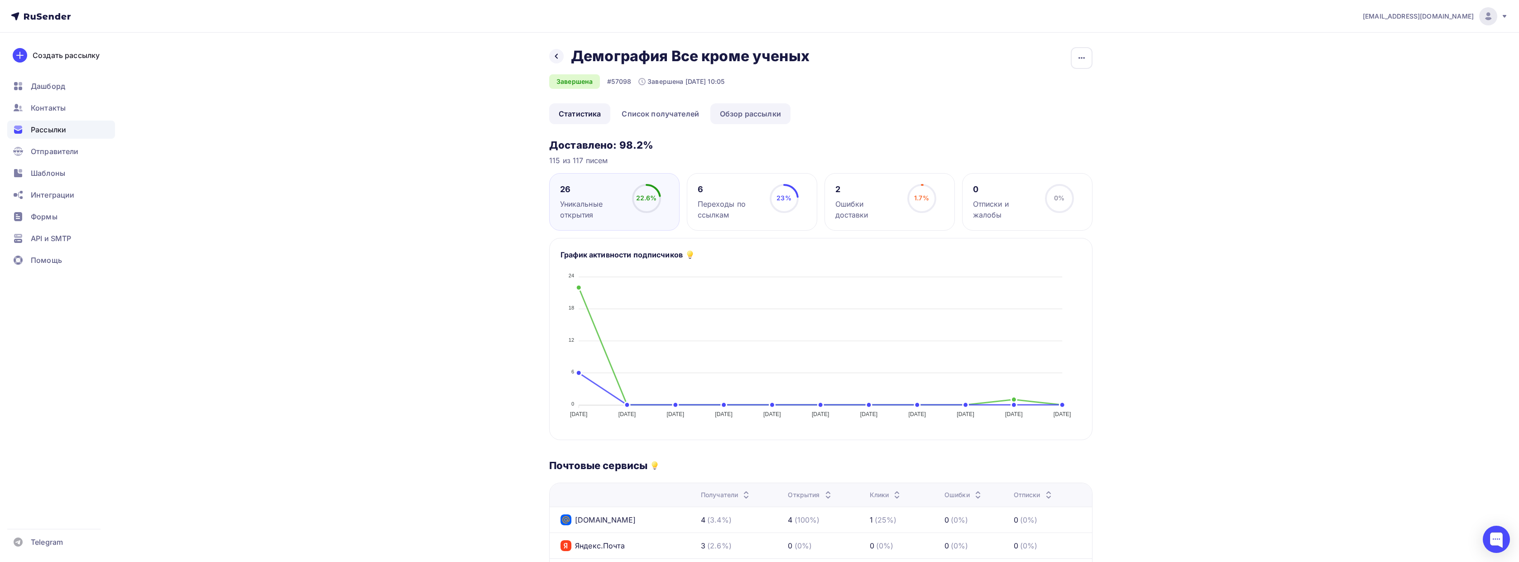
click at [732, 108] on link "Обзор рассылки" at bounding box center [751, 113] width 80 height 21
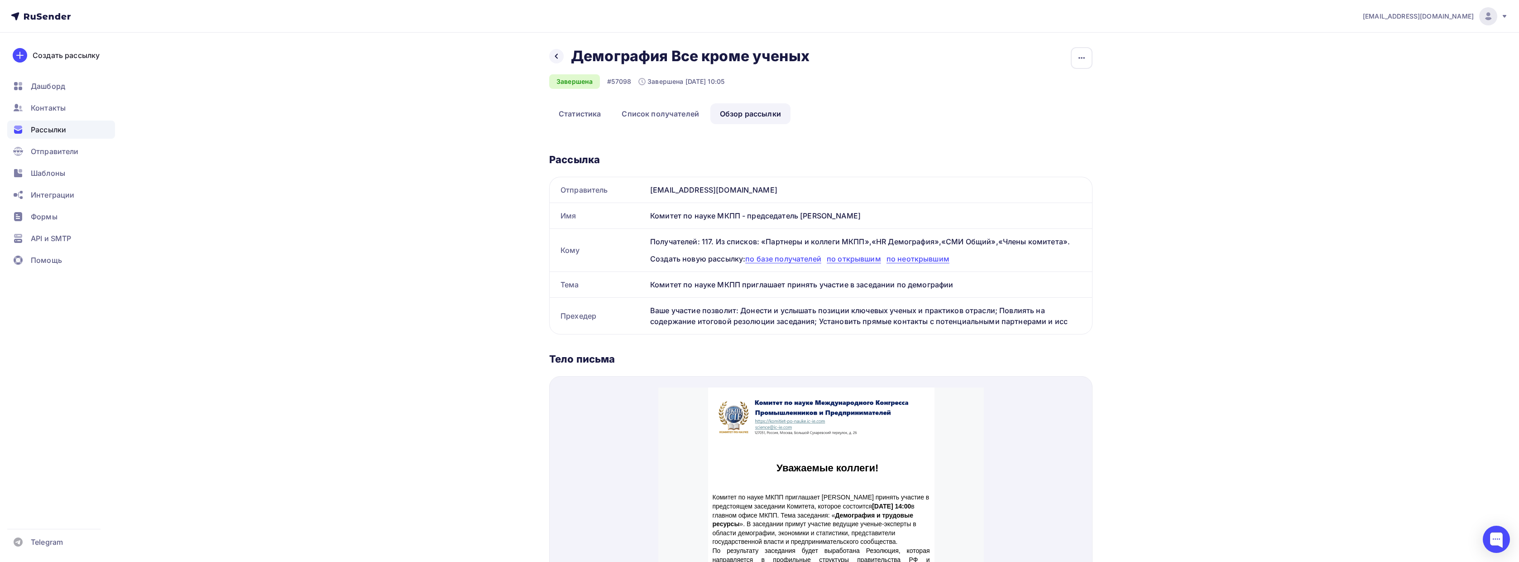
drag, startPoint x: 872, startPoint y: 217, endPoint x: 653, endPoint y: 208, distance: 219.8
click at [653, 208] on div "Комитет по науке МКПП - председатель [PERSON_NAME]" at bounding box center [870, 215] width 446 height 25
copy div "Комитет по науке МКПП - председатель [PERSON_NAME]"
